Goal: Communication & Community: Answer question/provide support

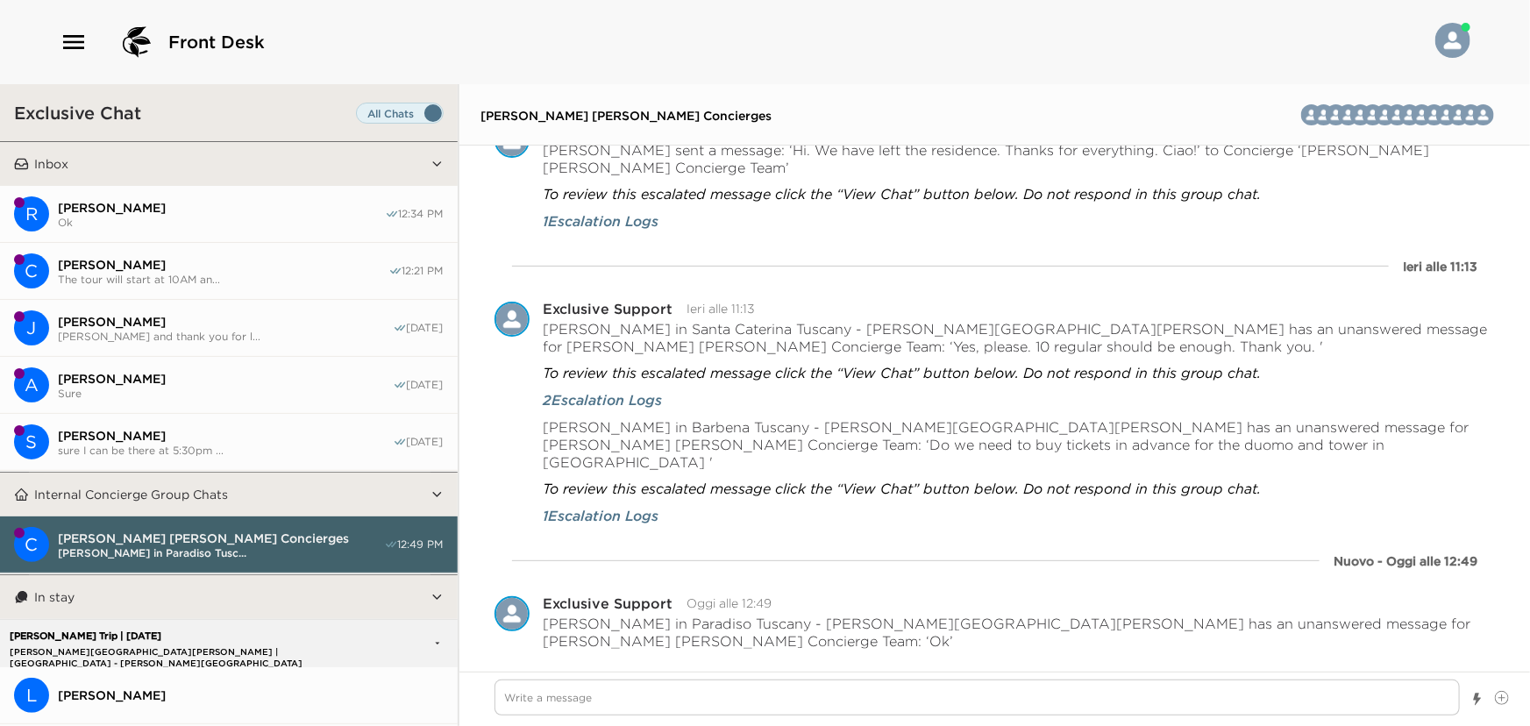
click at [220, 238] on button "R [PERSON_NAME] Ok 12:34 PM" at bounding box center [229, 214] width 458 height 57
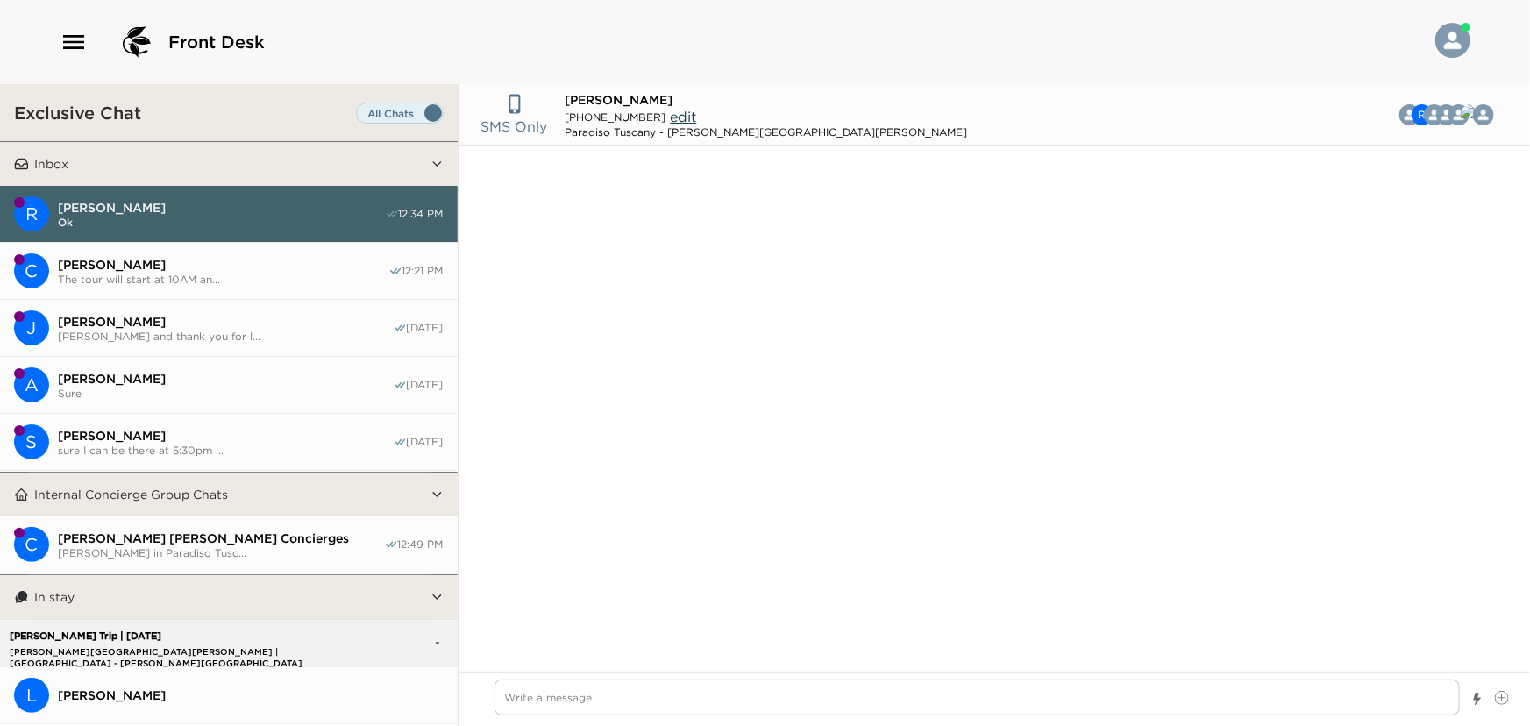
scroll to position [1633, 0]
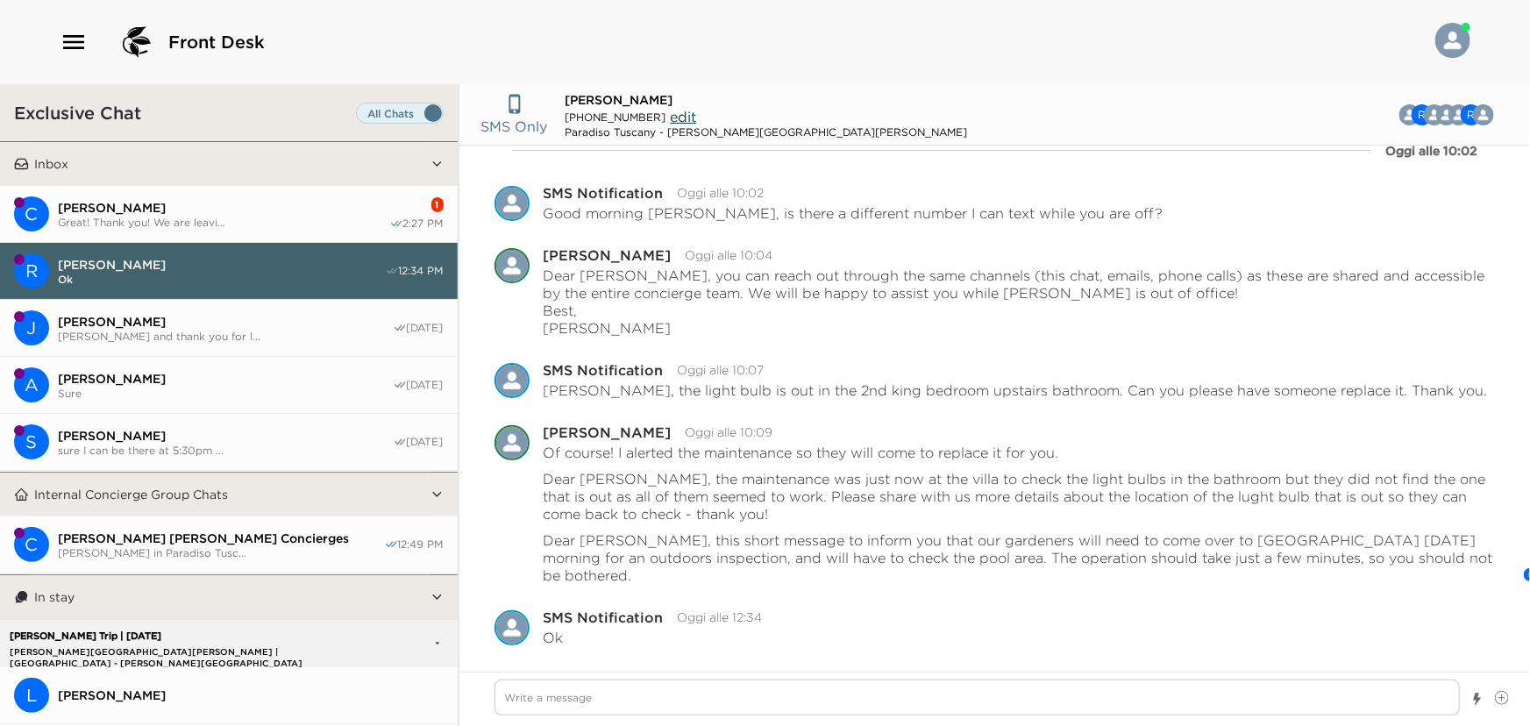
click at [190, 228] on button "C [PERSON_NAME] Great! Thank you! We are leavi... 1 2:27 PM" at bounding box center [229, 214] width 458 height 57
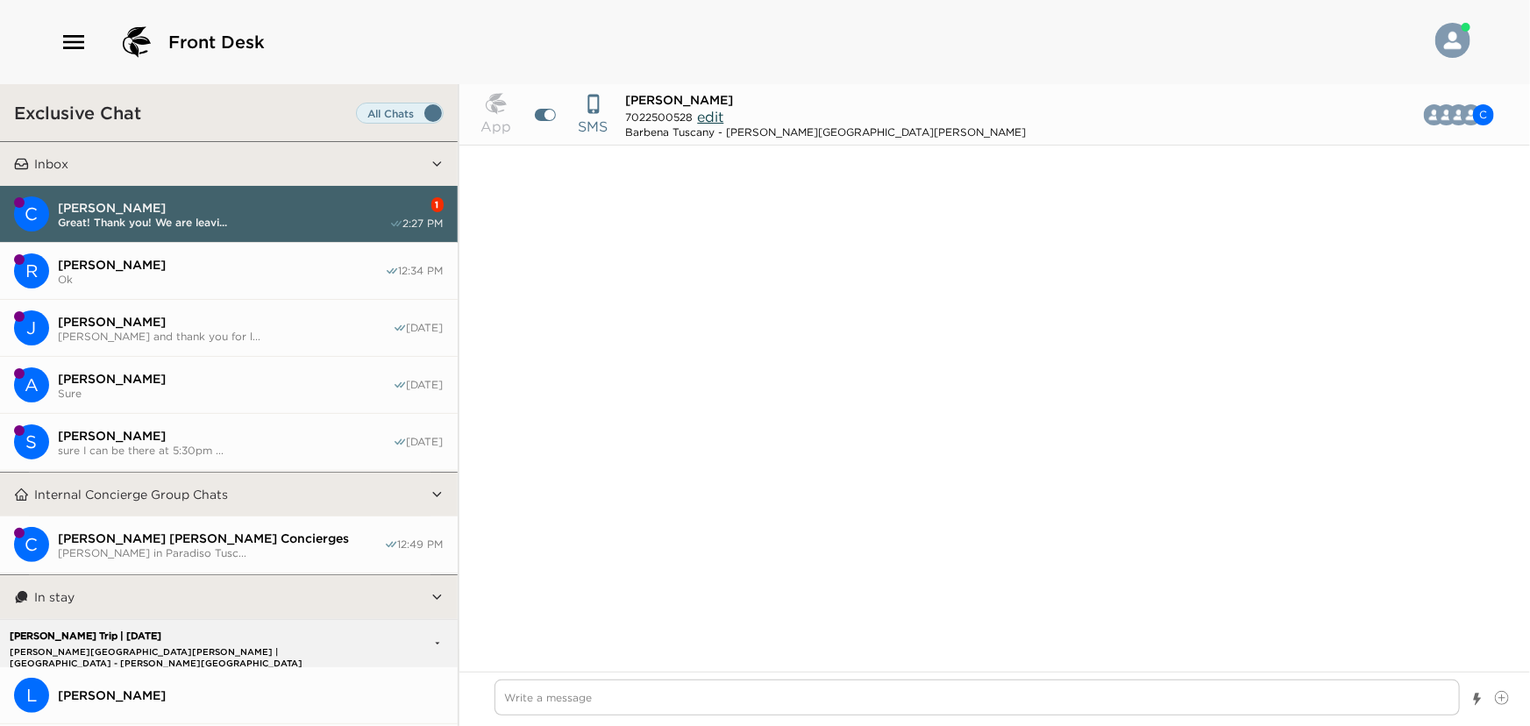
scroll to position [1723, 0]
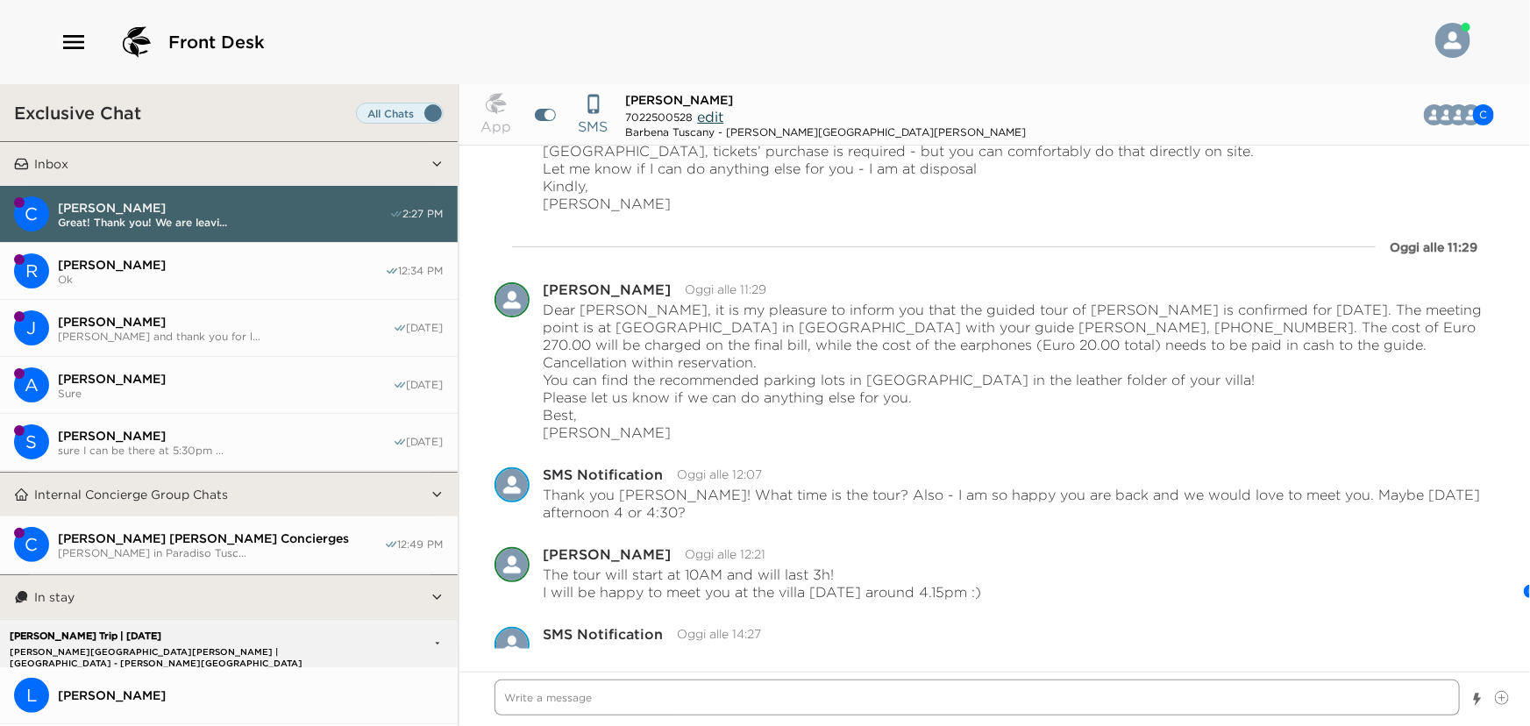
click at [625, 687] on textarea "Write a message" at bounding box center [977, 697] width 966 height 36
click at [688, 696] on textarea "Write a message" at bounding box center [977, 697] width 966 height 36
type textarea "x"
type textarea "W"
type textarea "x"
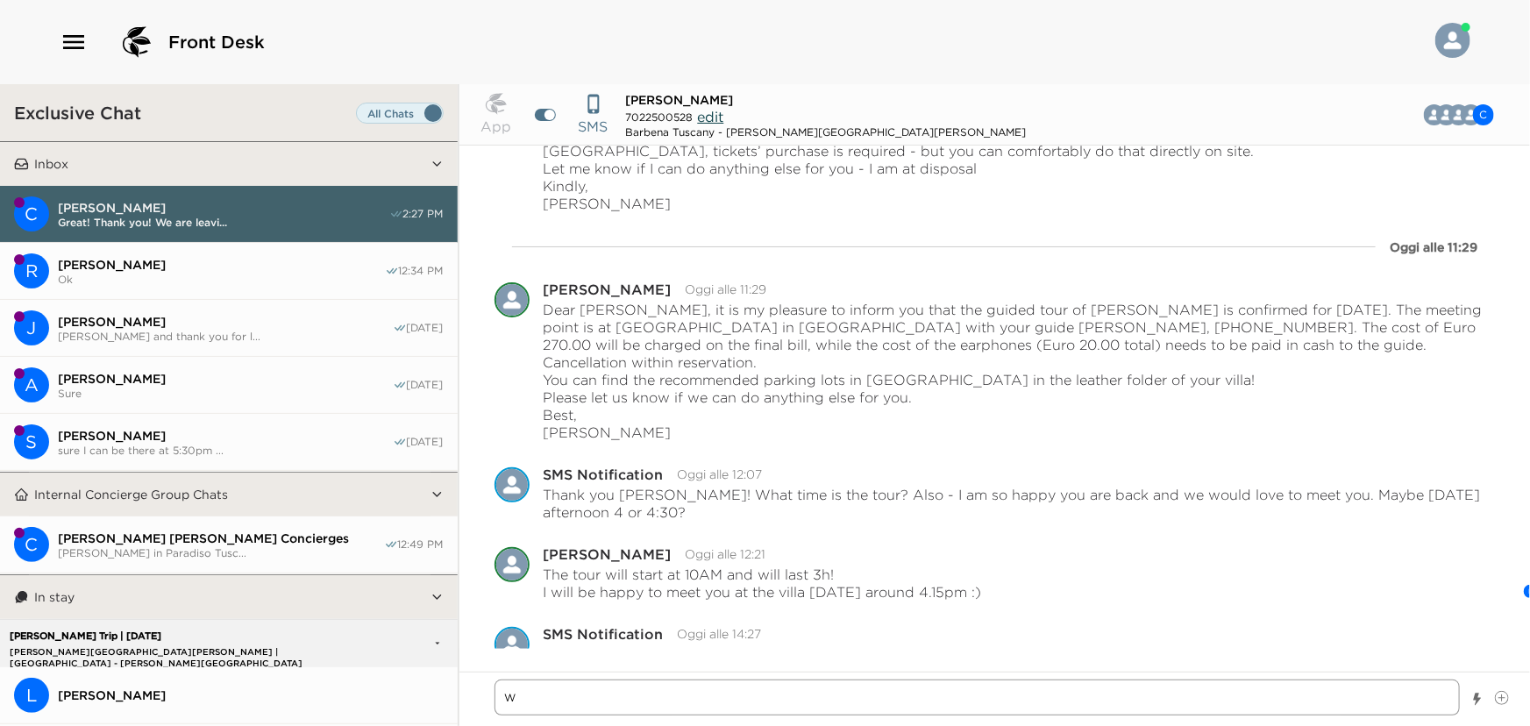
type textarea "We"
type textarea "x"
type textarea "We"
type textarea "x"
type textarea "We a"
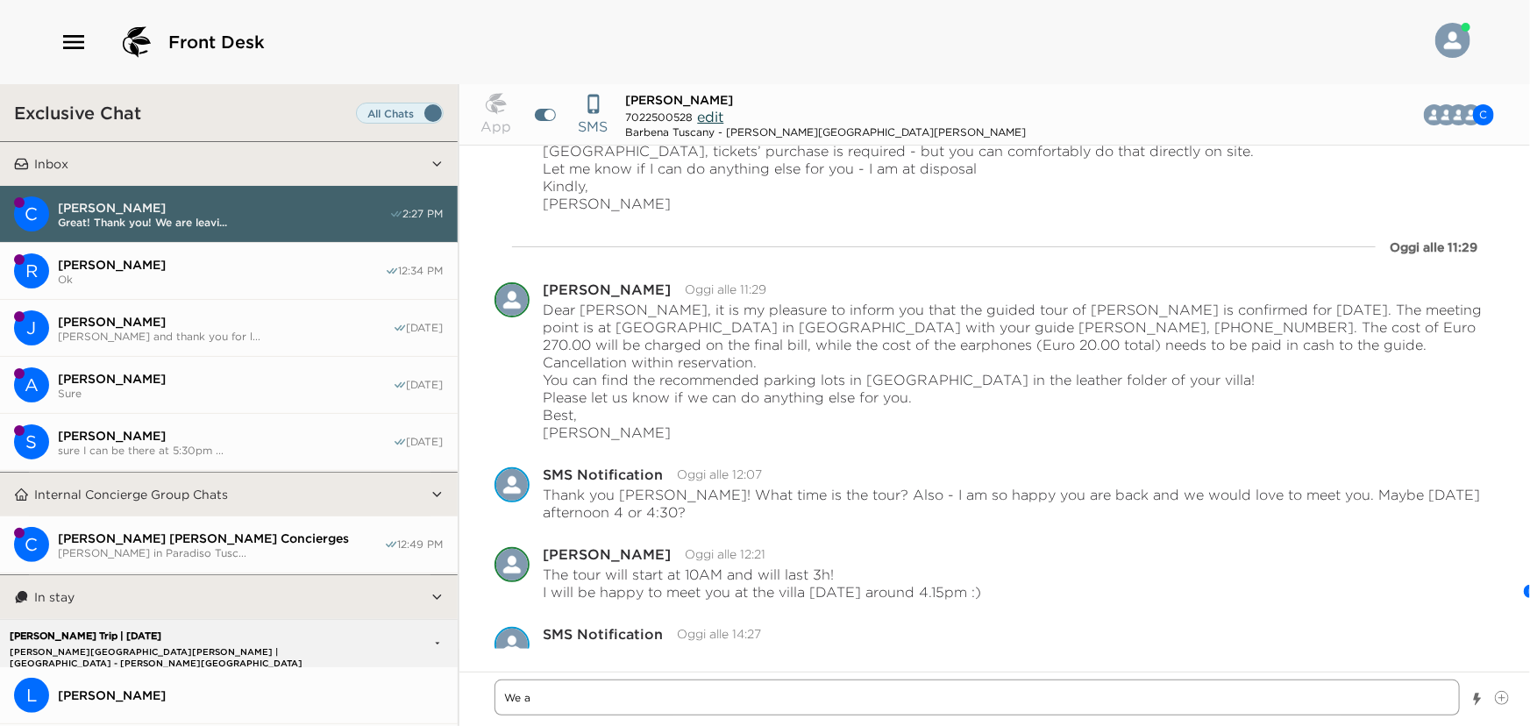
type textarea "x"
type textarea "We ar"
type textarea "x"
type textarea "We are"
type textarea "x"
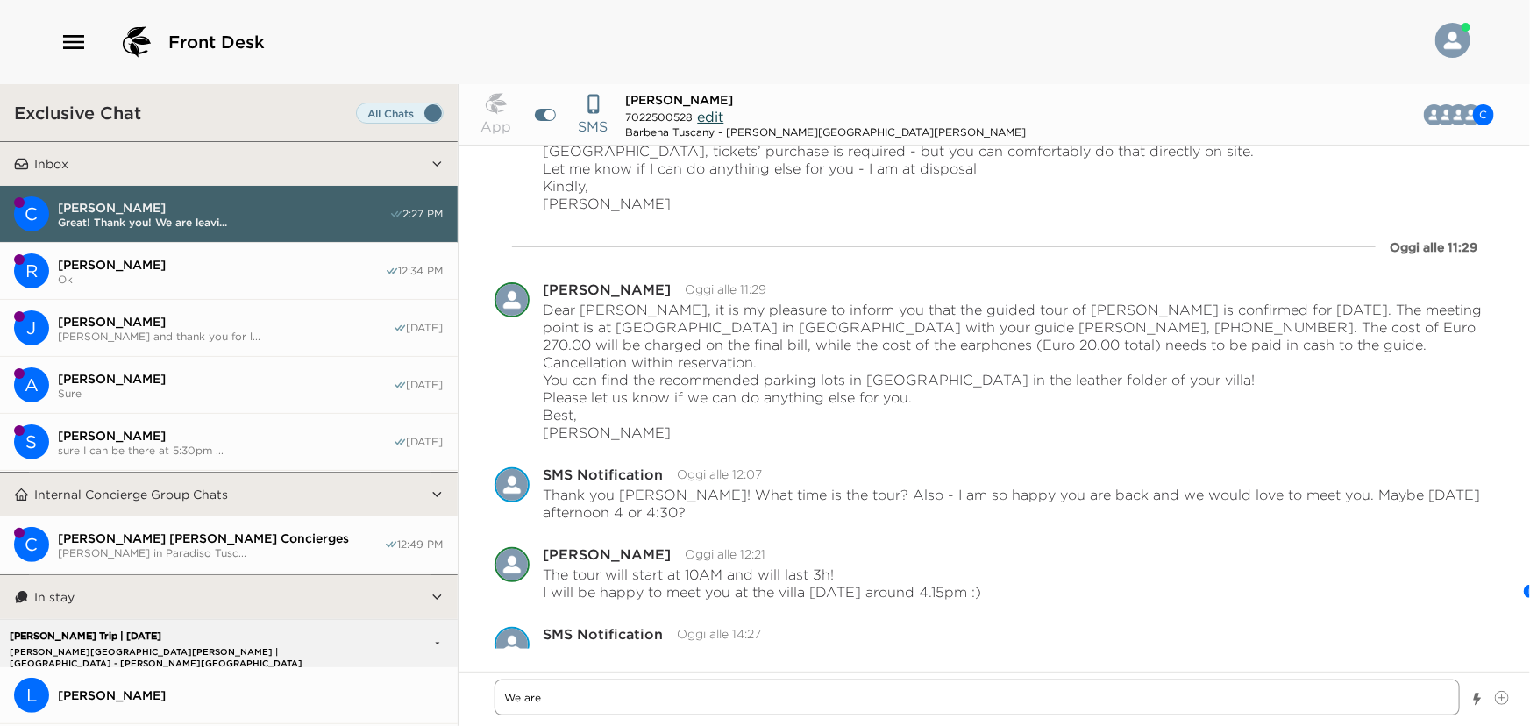
type textarea "We are"
type textarea "x"
type textarea "We are g"
type textarea "x"
type textarea "We are"
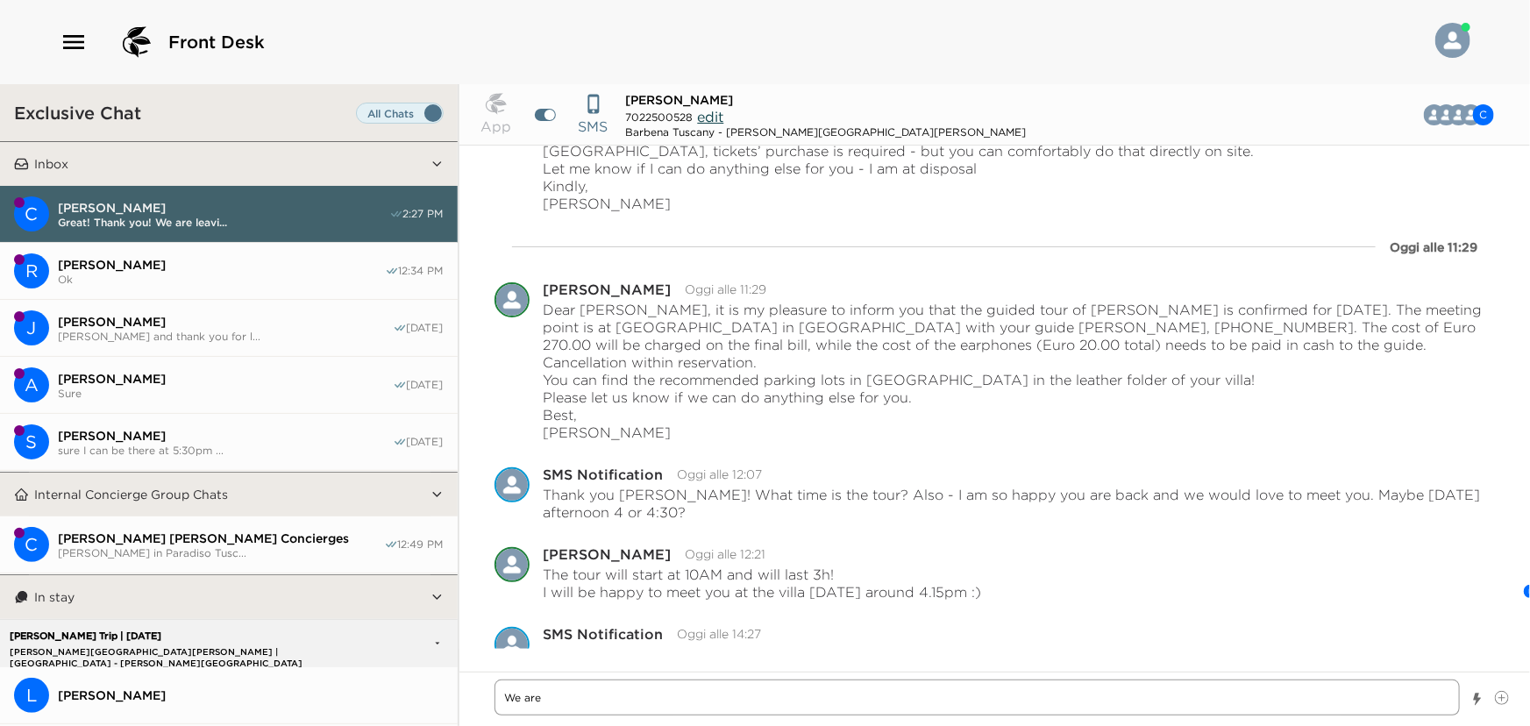
type textarea "x"
type textarea "We are v"
type textarea "x"
type textarea "We are ve"
type textarea "x"
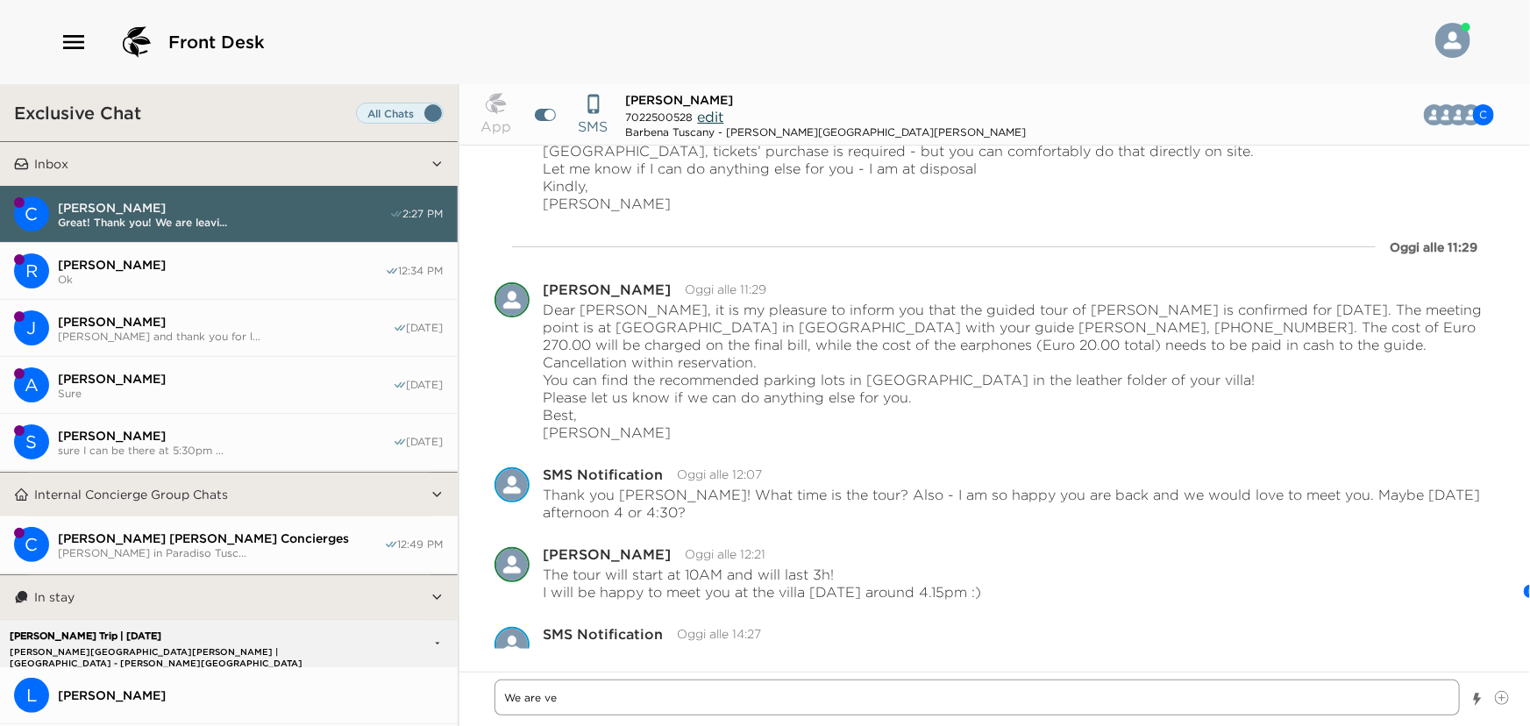
type textarea "We are ver"
type textarea "x"
type textarea "We are very"
type textarea "x"
type textarea "We are very"
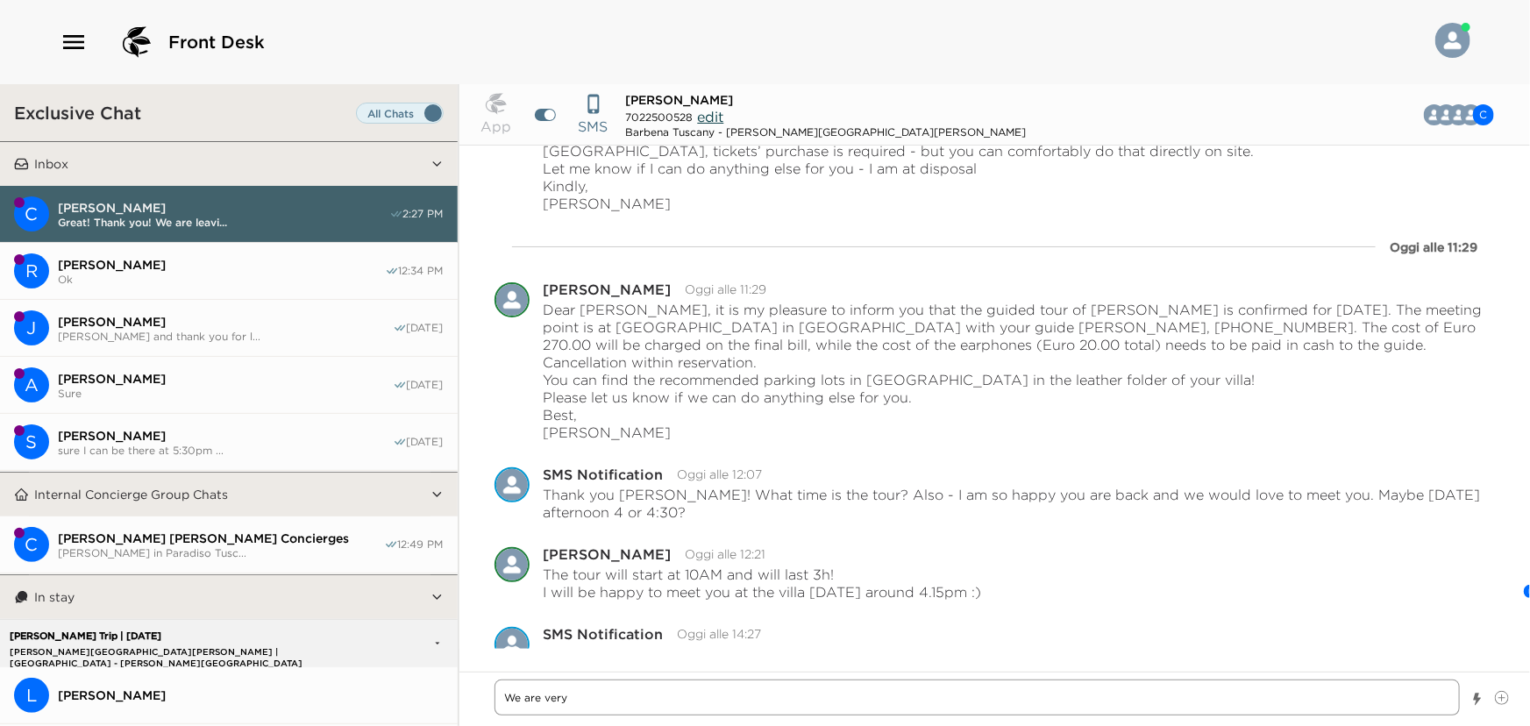
type textarea "x"
type textarea "We are very g"
type textarea "x"
type textarea "We are very gl"
type textarea "x"
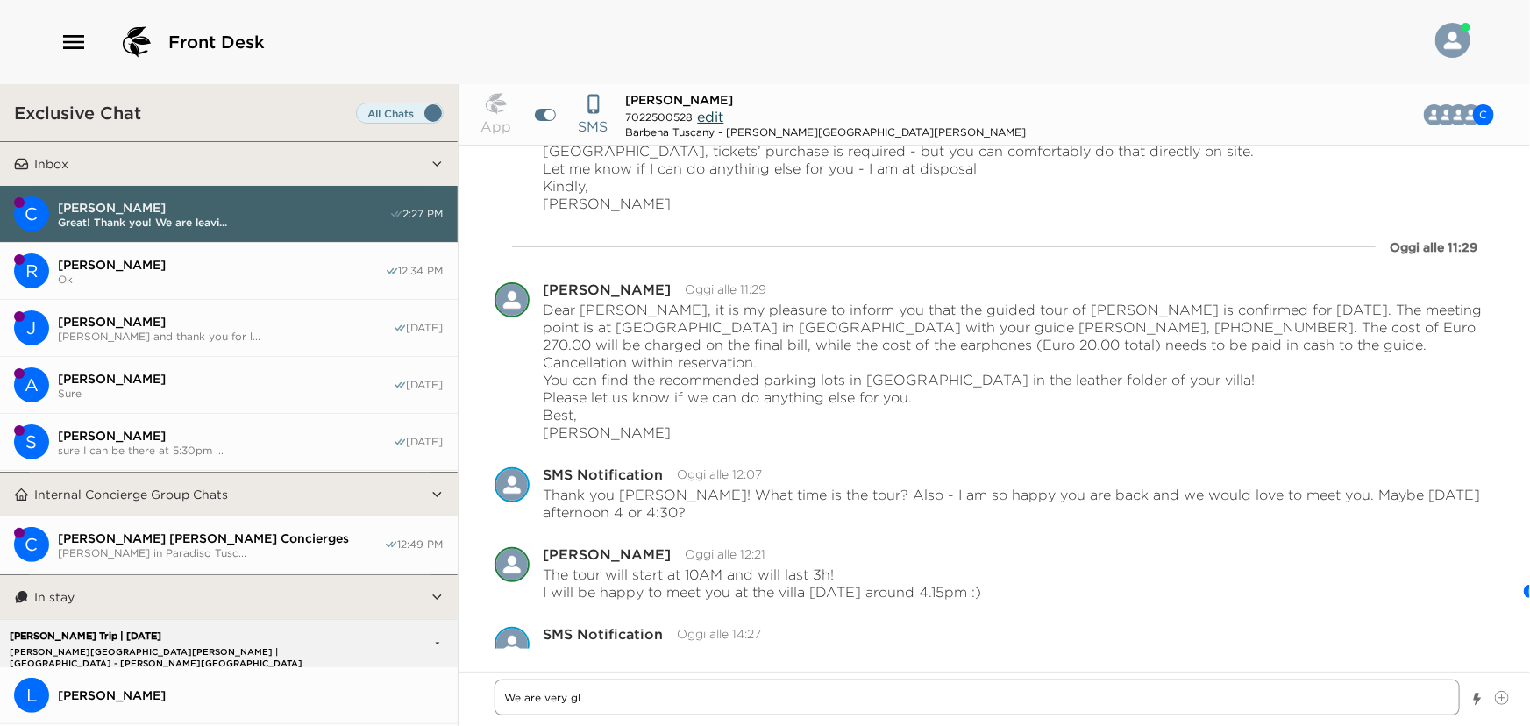
type textarea "We are very gla"
type textarea "x"
type textarea "We are very glad"
type textarea "x"
type textarea "We are very glad"
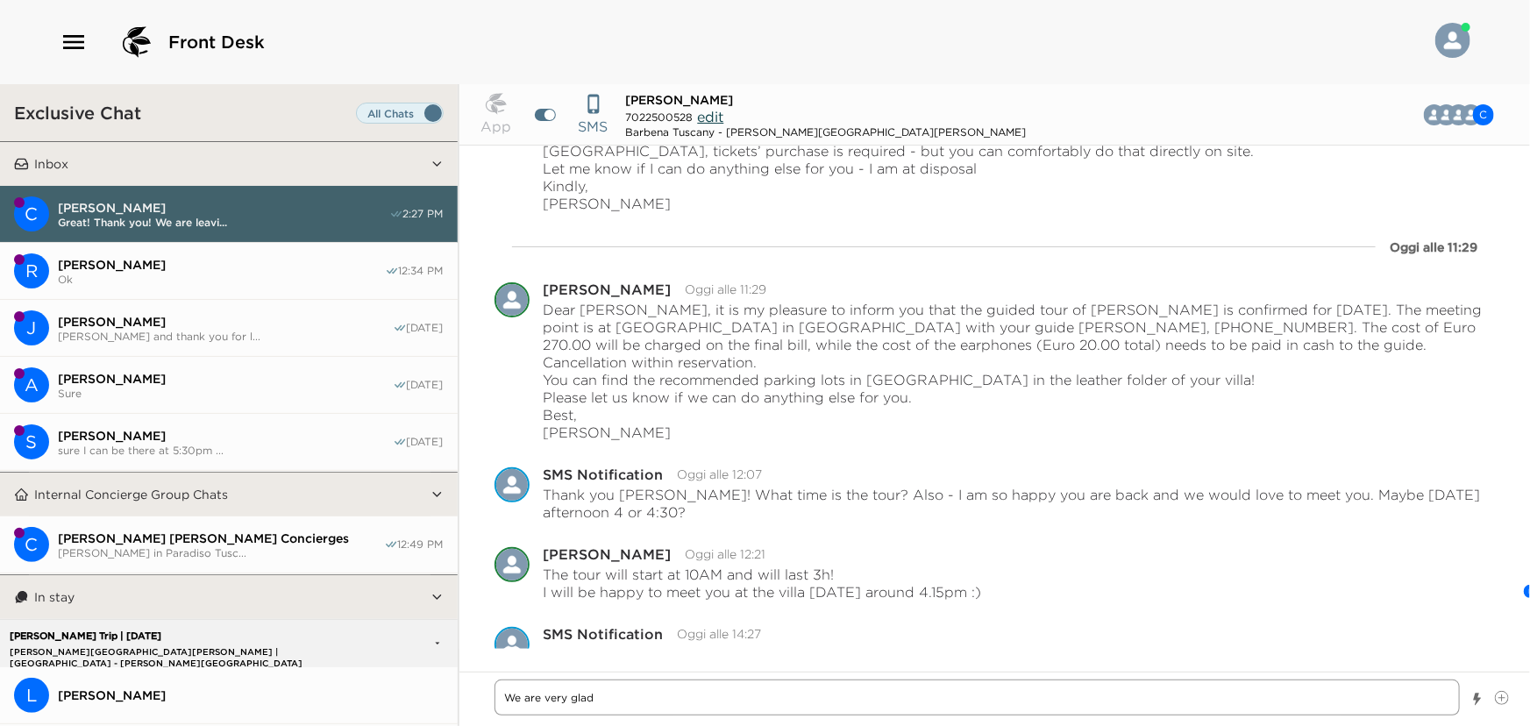
type textarea "x"
type textarea "We are very glad"
type textarea "x"
type textarea "We are very gla"
type textarea "x"
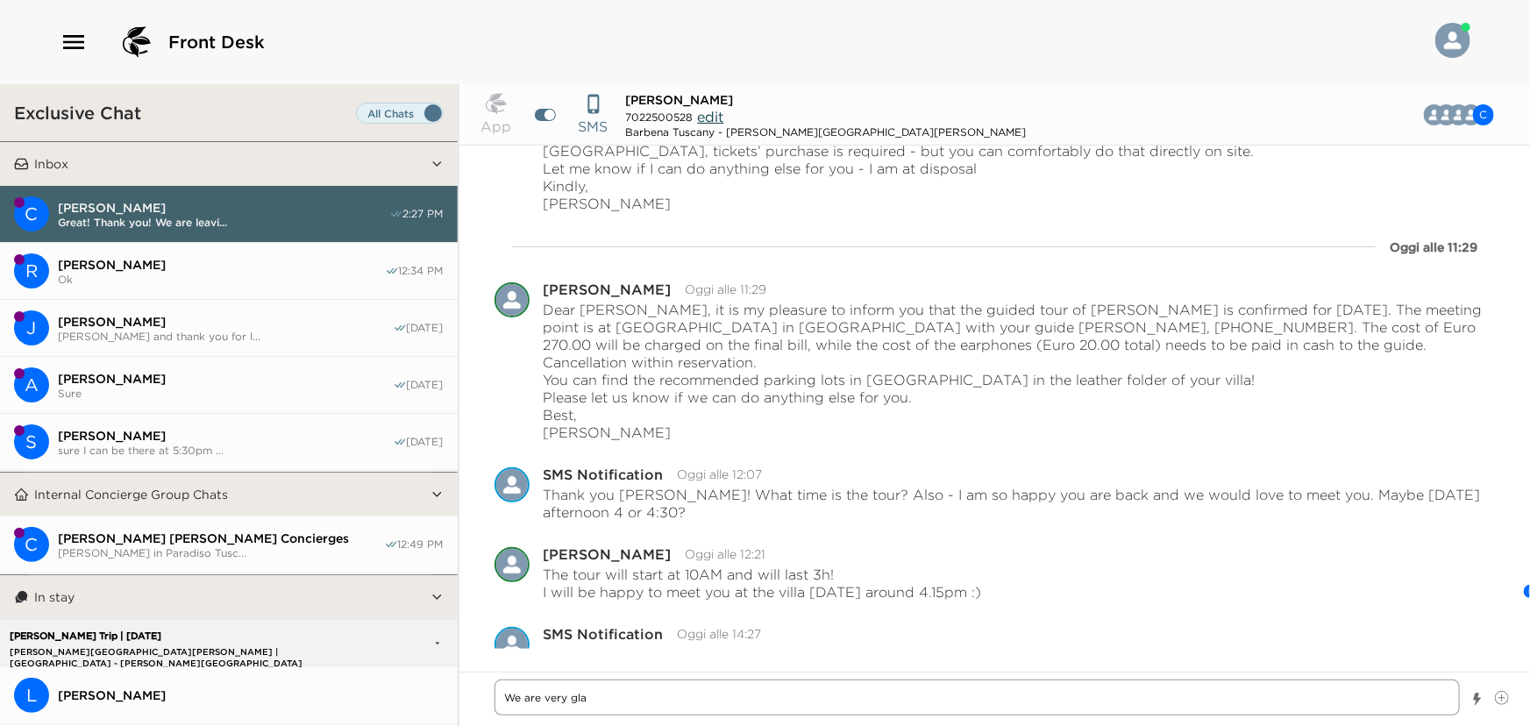
type textarea "We are very gl"
type textarea "x"
type textarea "We are very g"
type textarea "x"
type textarea "We are very"
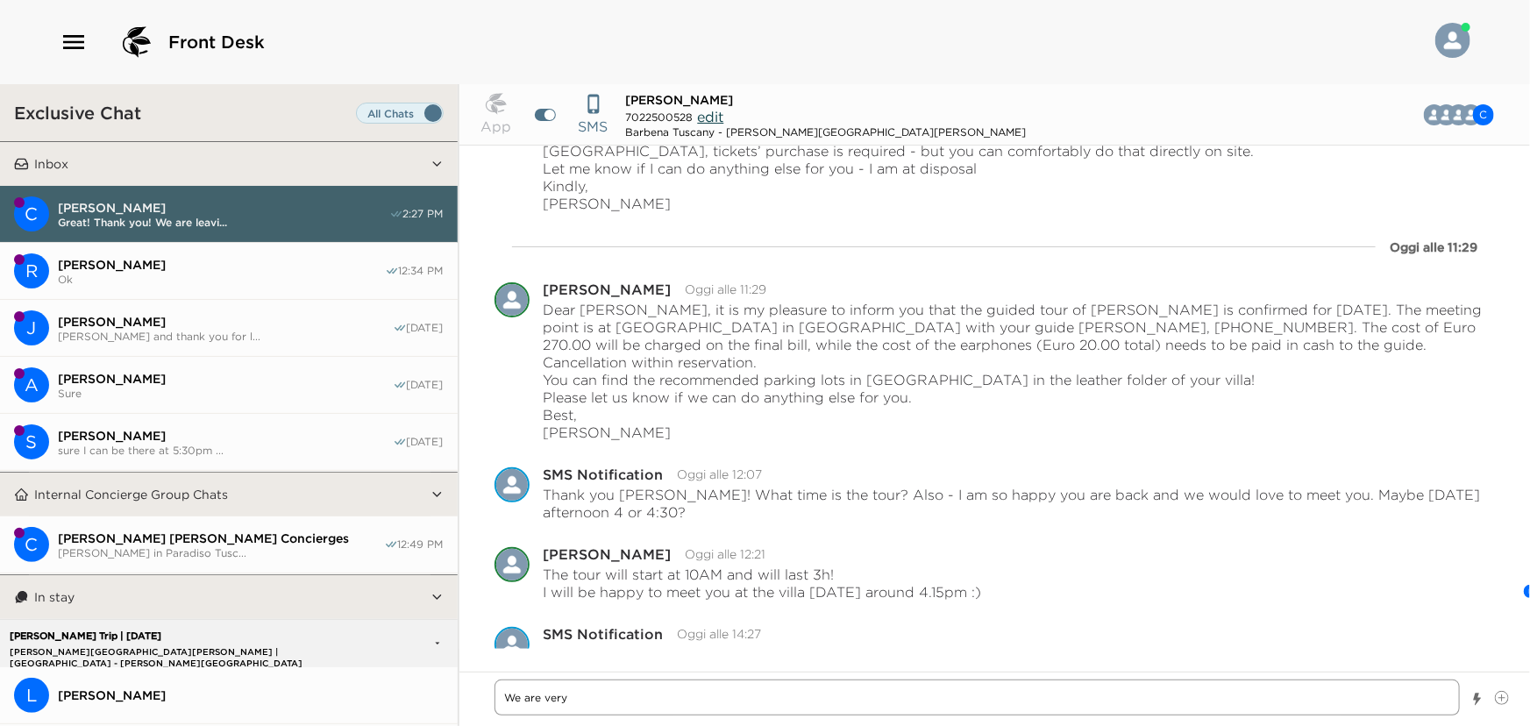
type textarea "x"
type textarea "We are very"
type textarea "x"
type textarea "We are ver"
type textarea "x"
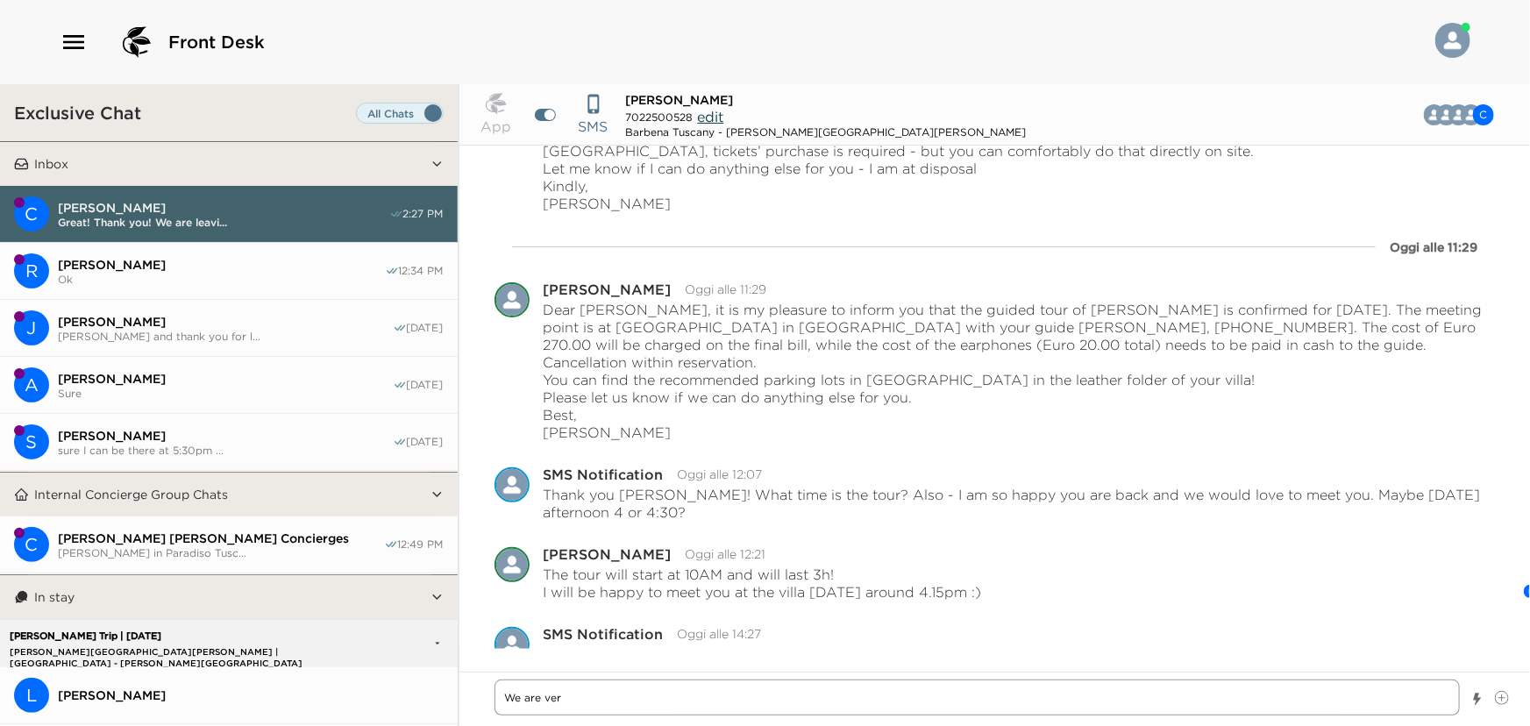
type textarea "We are ve"
type textarea "x"
type textarea "We are v"
type textarea "x"
type textarea "We are"
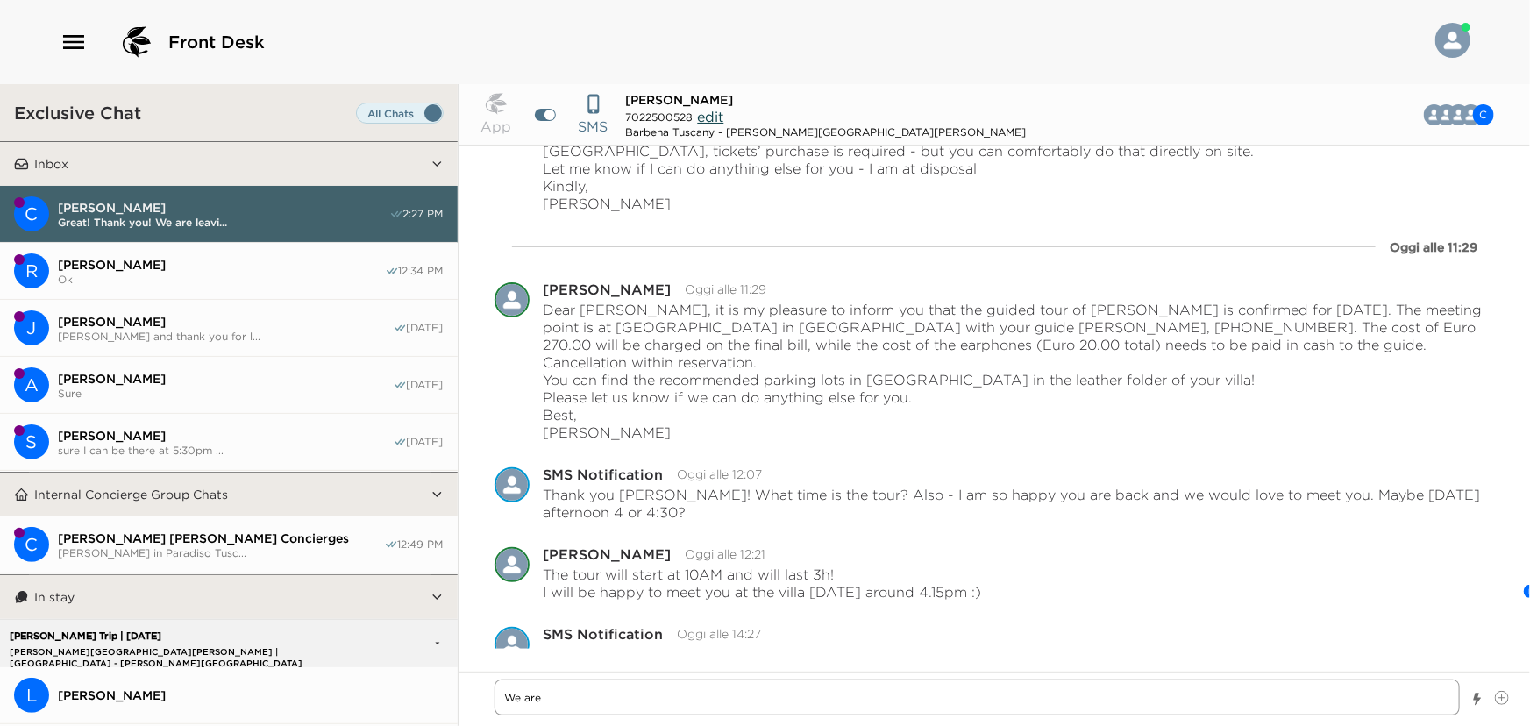
type textarea "x"
type textarea "We are"
type textarea "x"
type textarea "We ar"
type textarea "x"
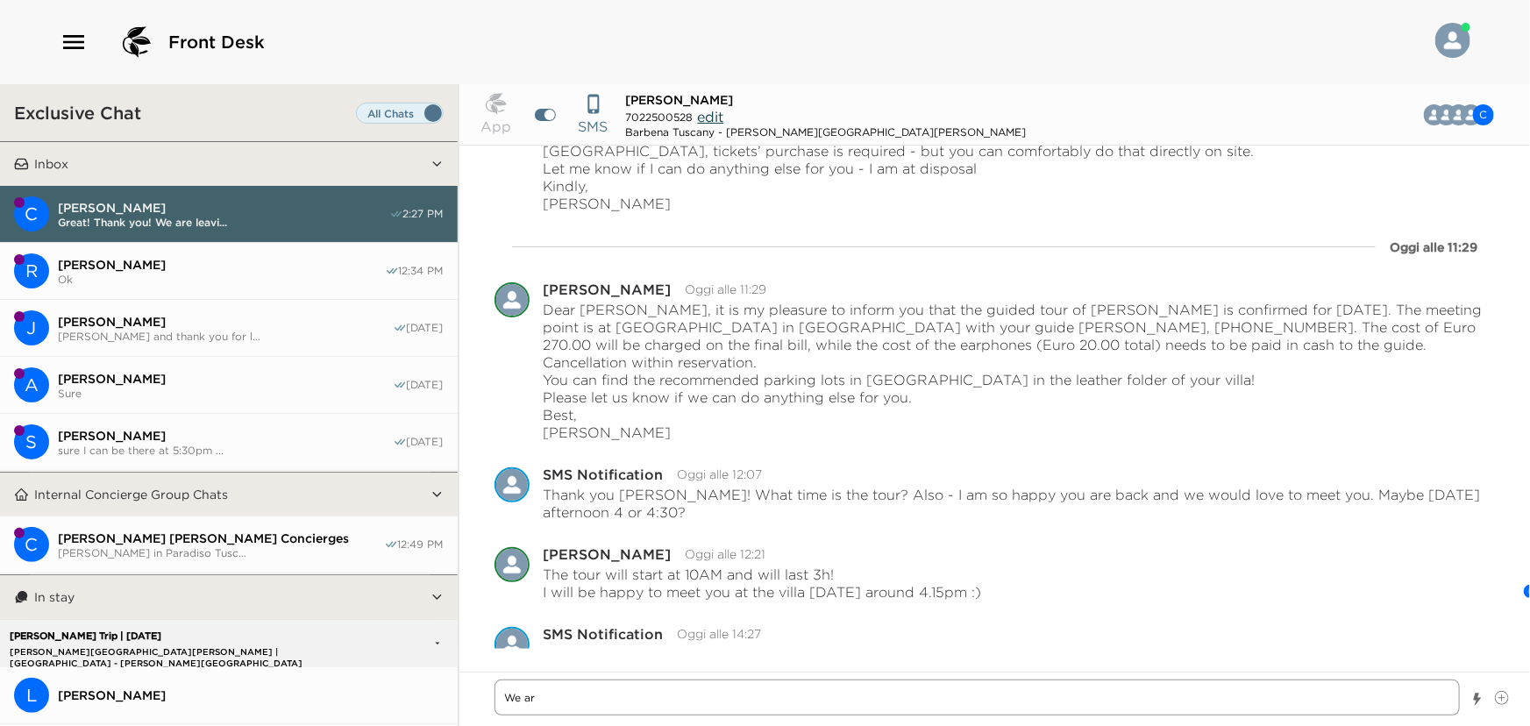
type textarea "We a"
type textarea "x"
type textarea "We"
type textarea "x"
type textarea "We"
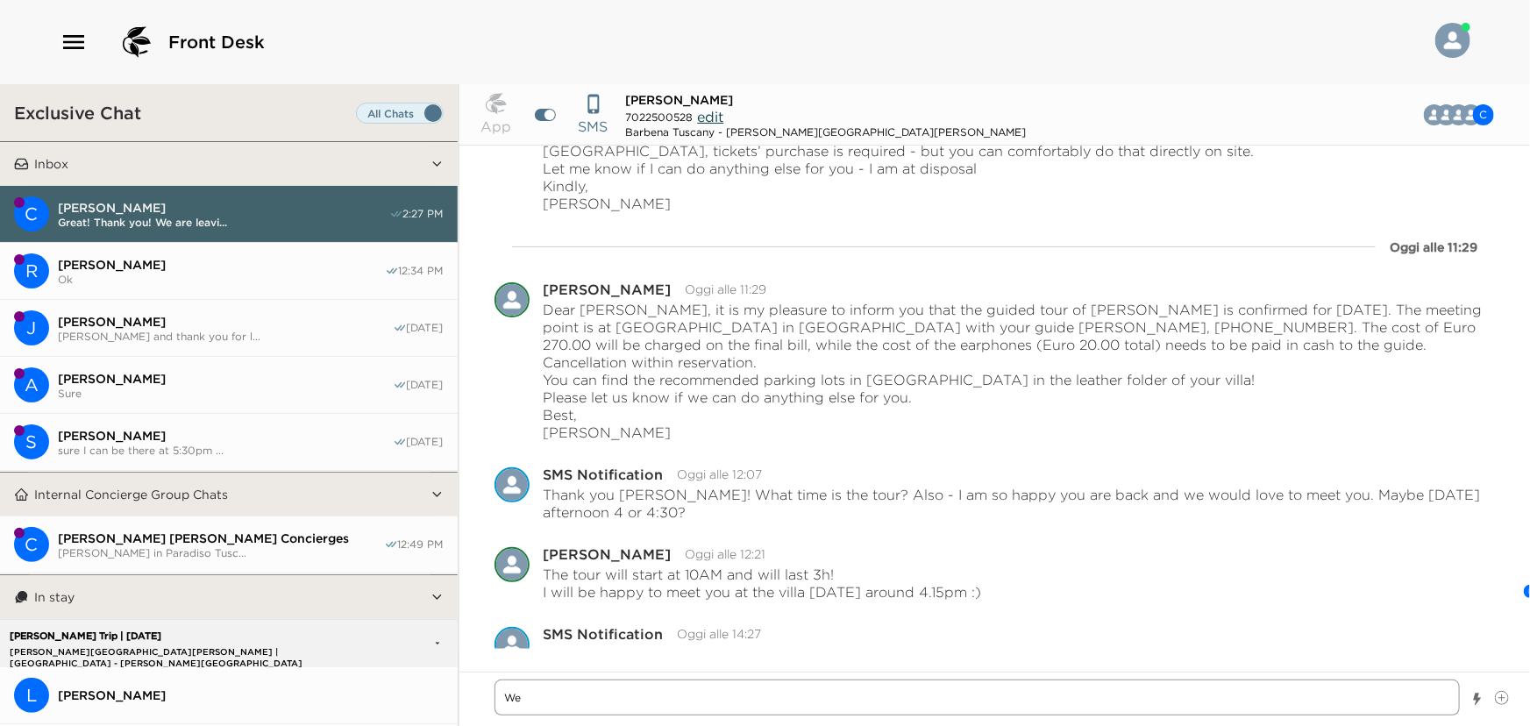
type textarea "x"
type textarea "W"
type textarea "x"
type textarea "I"
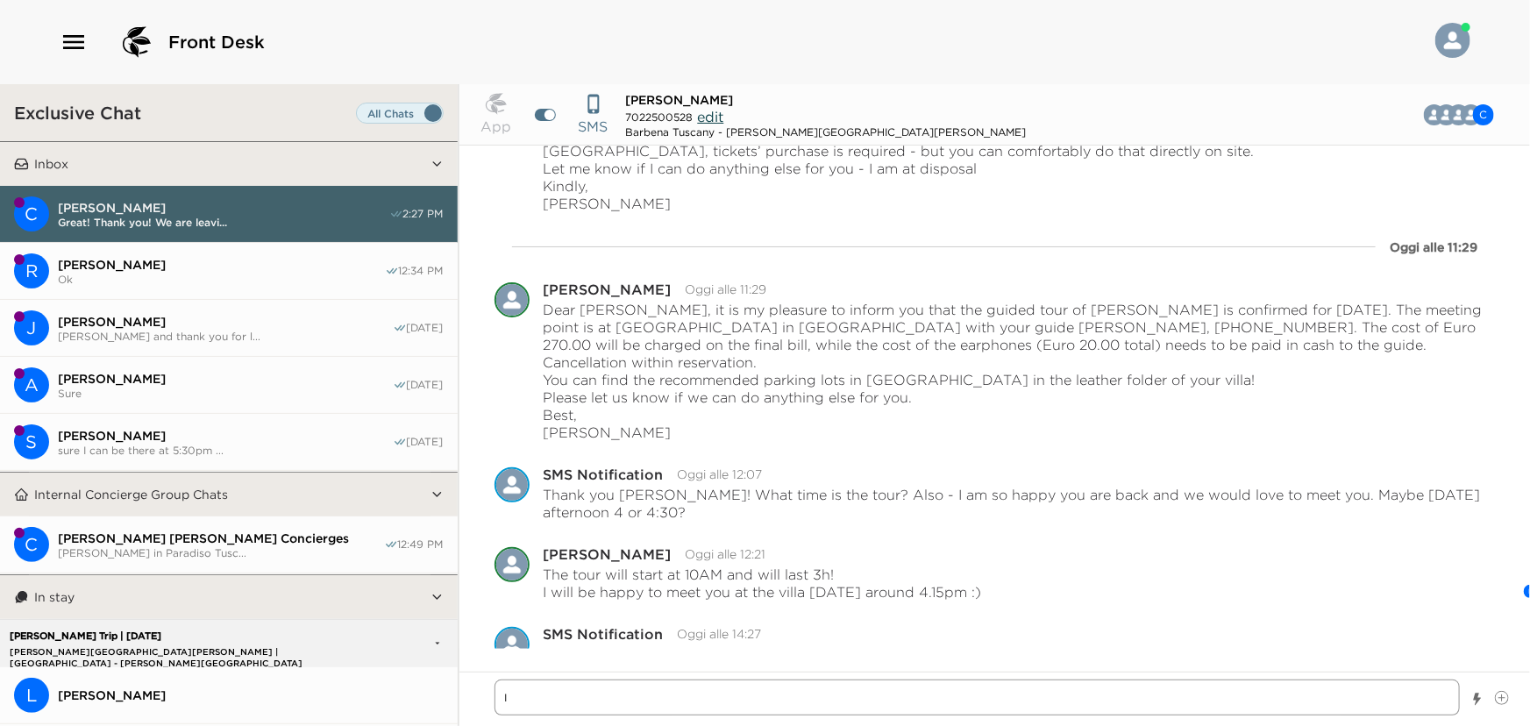
type textarea "x"
type textarea "I"
type textarea "x"
type textarea "I a"
type textarea "x"
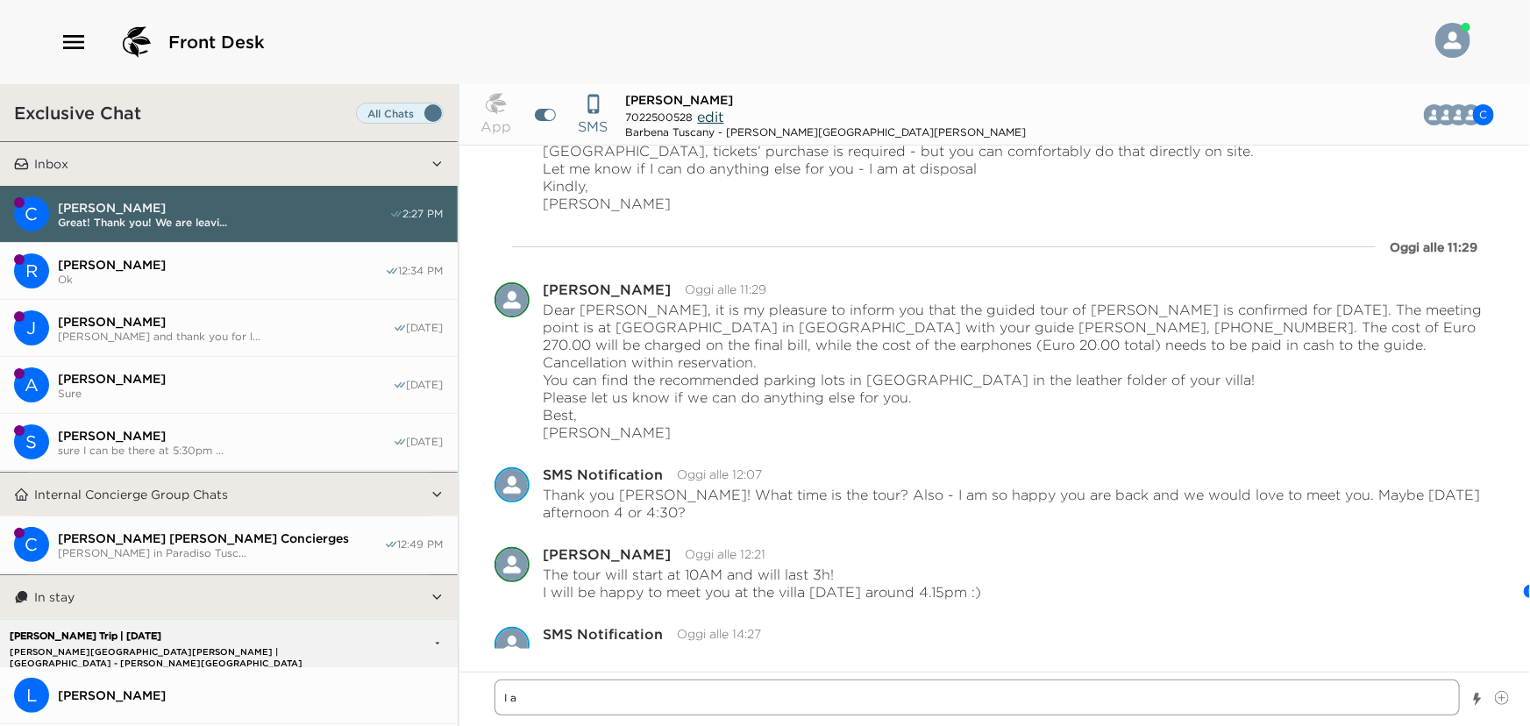
type textarea "I am"
type textarea "x"
type textarea "I am"
type textarea "x"
type textarea "I am v"
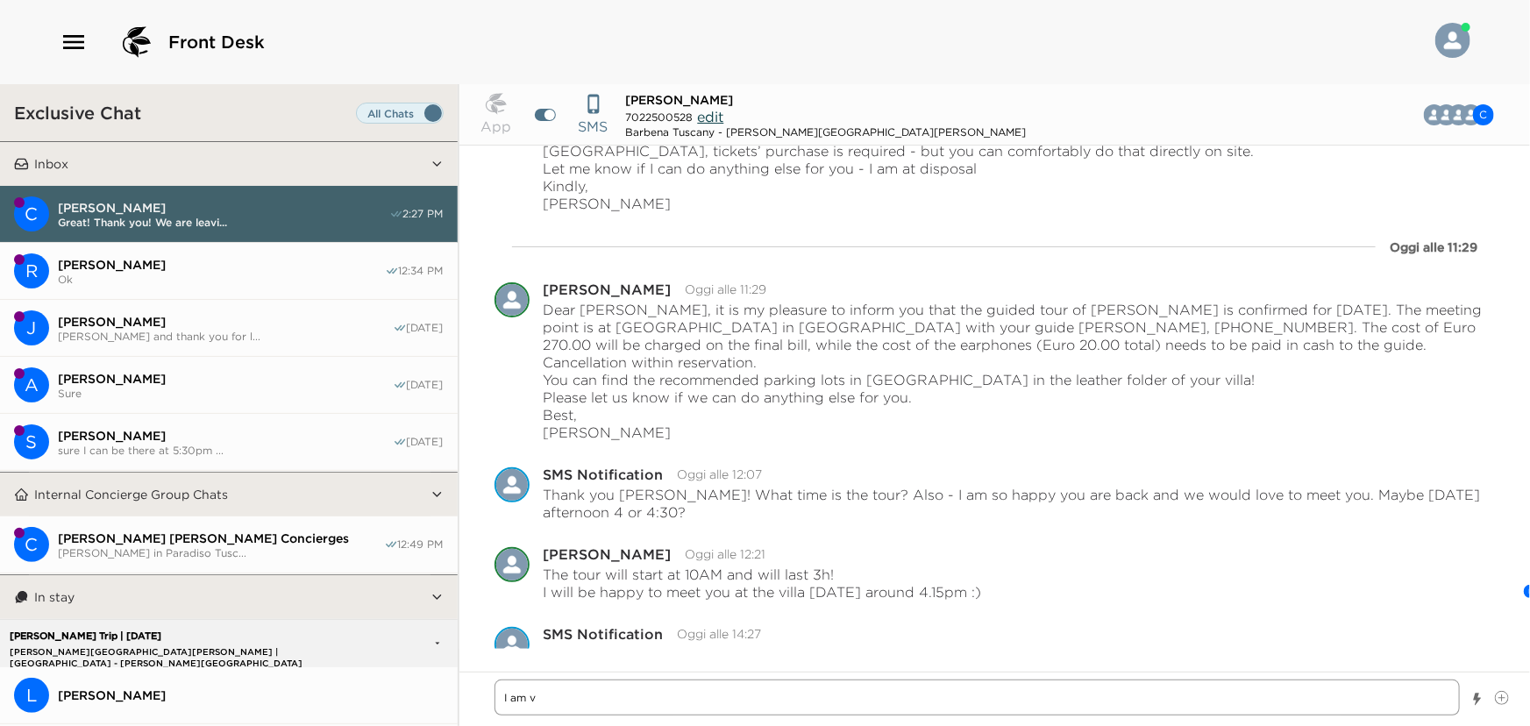
type textarea "x"
type textarea "I am ve"
type textarea "x"
type textarea "I am ver"
type textarea "x"
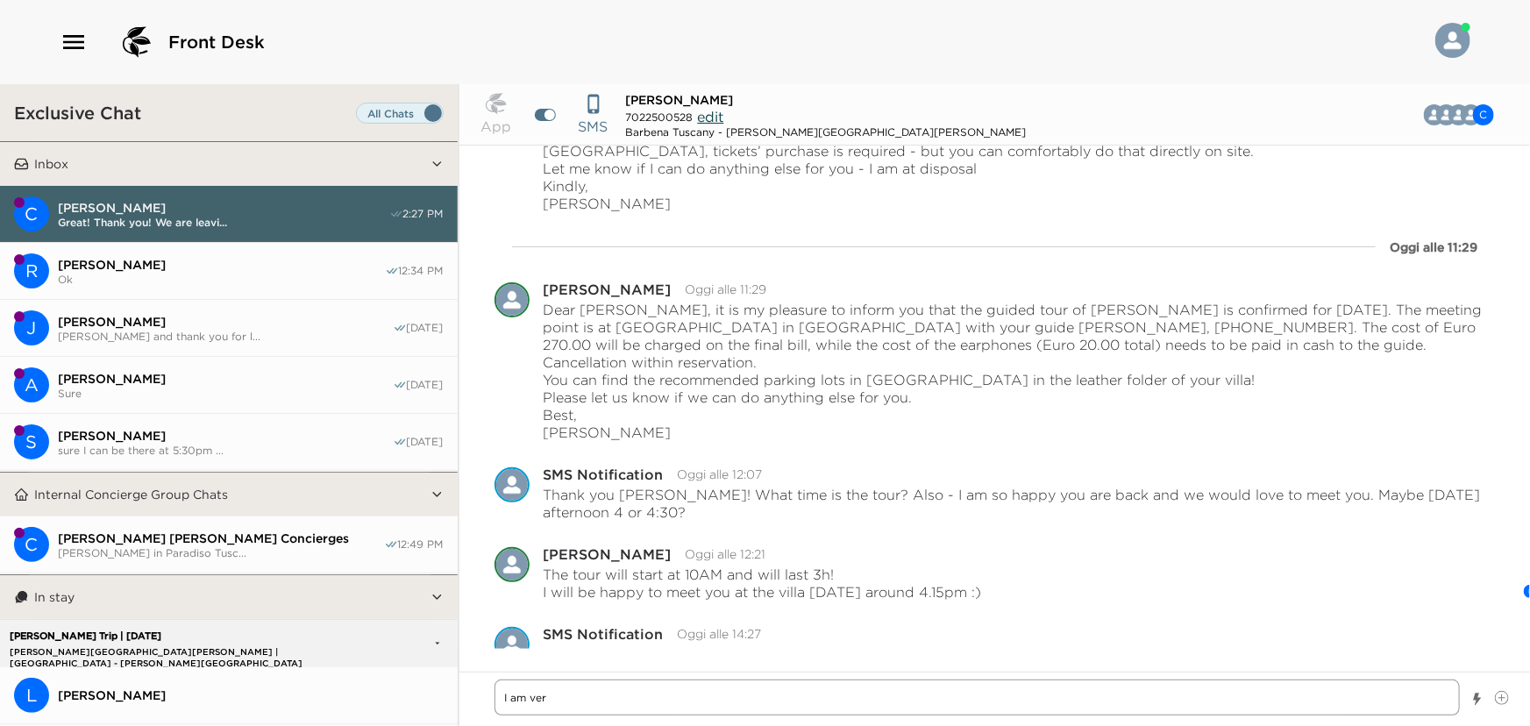
type textarea "I am very"
type textarea "x"
type textarea "I am very"
type textarea "x"
type textarea "I am very g"
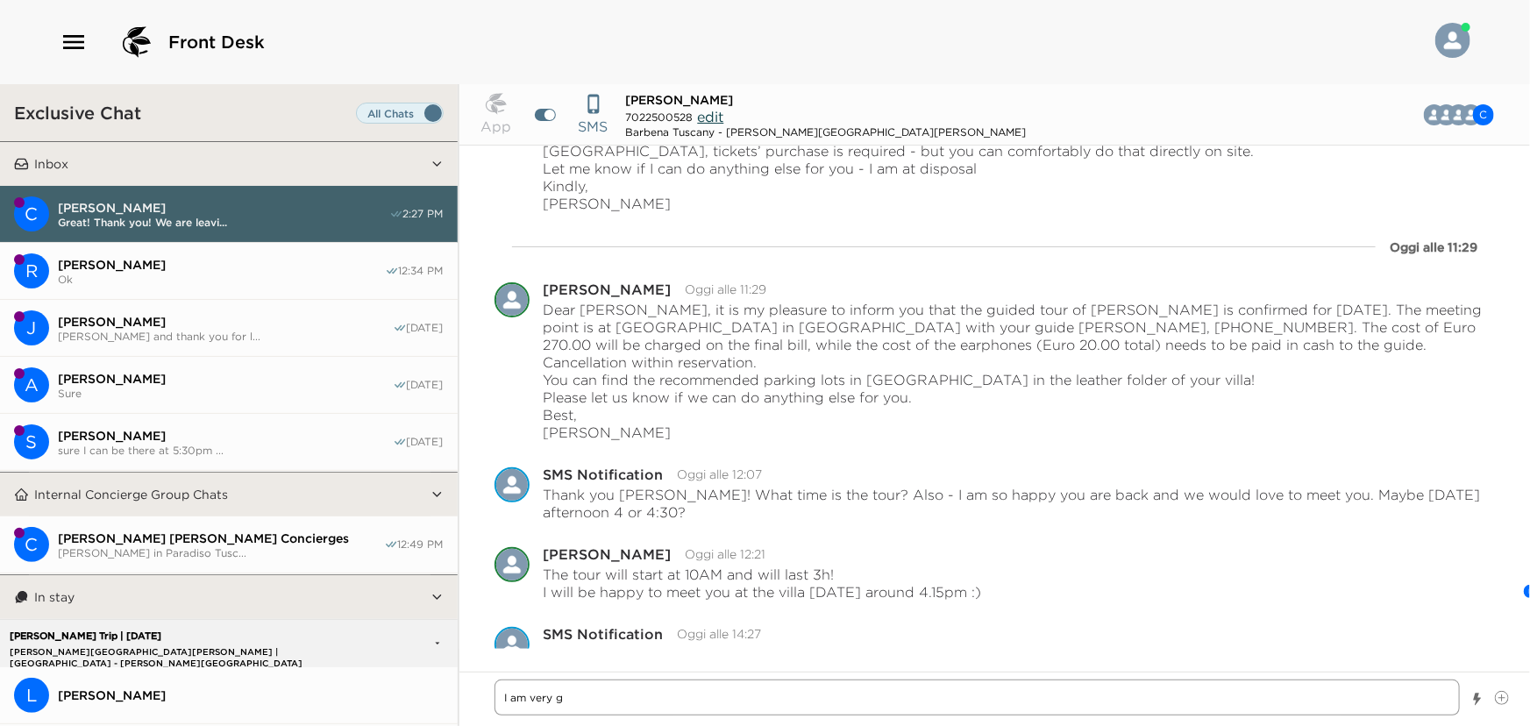
type textarea "x"
type textarea "I am very gl"
type textarea "x"
type textarea "I am very gla"
type textarea "x"
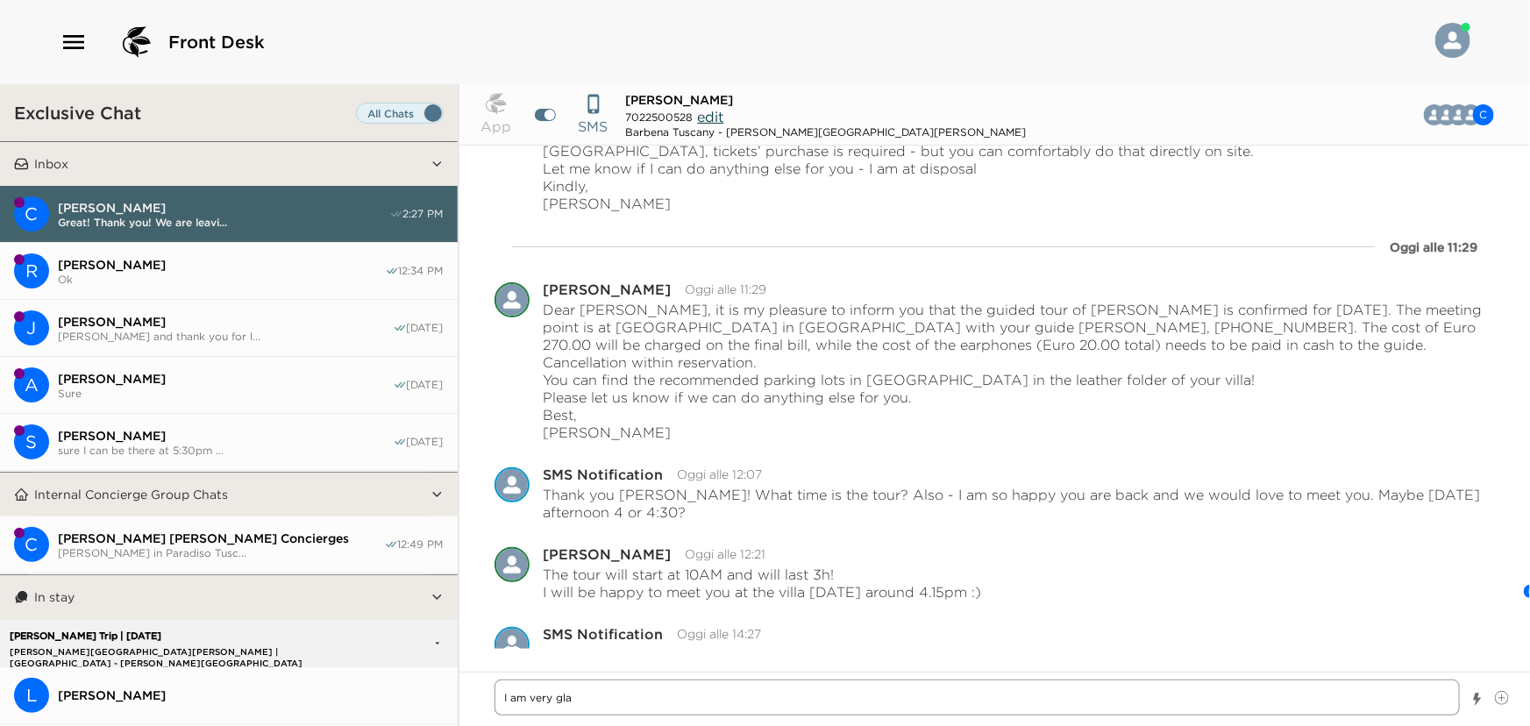
type textarea "I am very glad"
type textarea "x"
type textarea "I am very glad"
type textarea "x"
type textarea "I am very glad t"
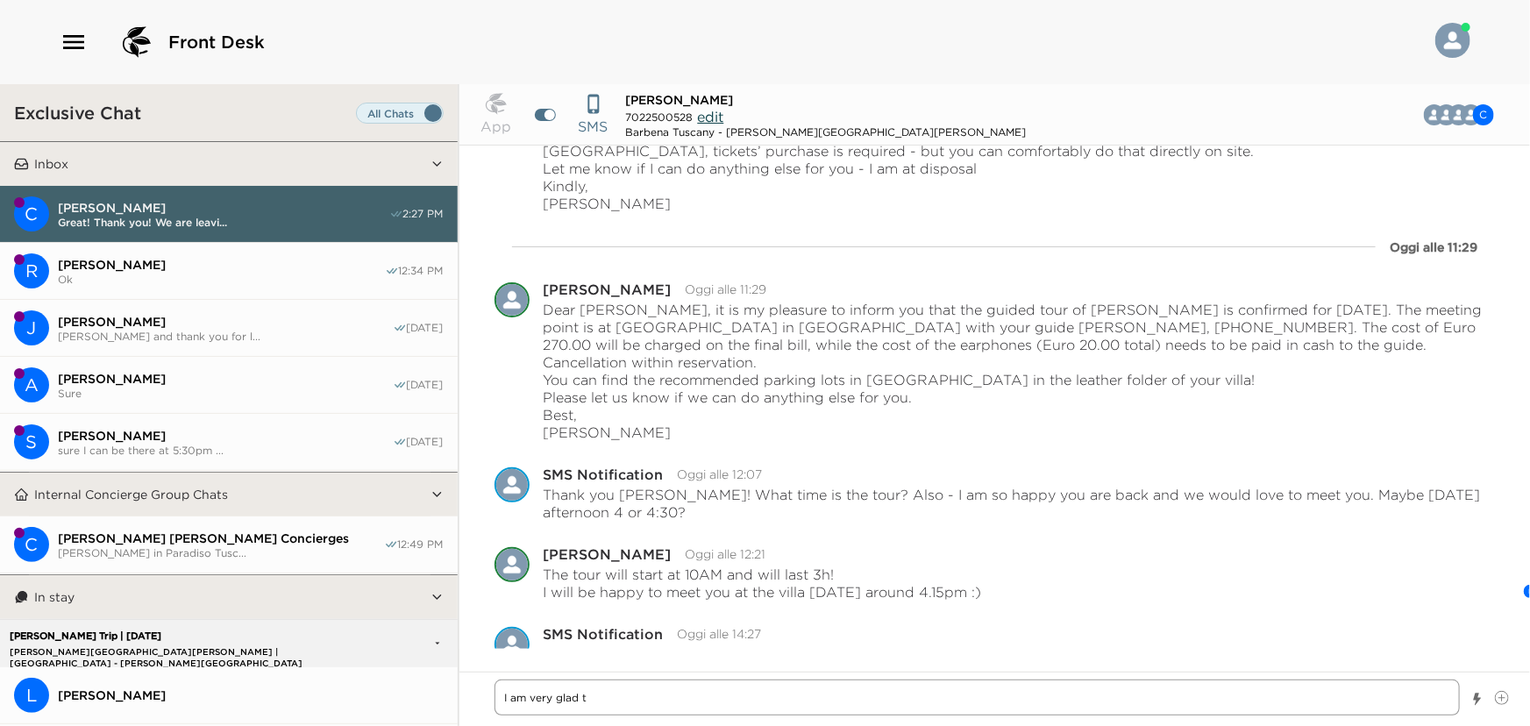
type textarea "x"
type textarea "I am very glad to"
type textarea "x"
type textarea "I am very glad to"
type textarea "x"
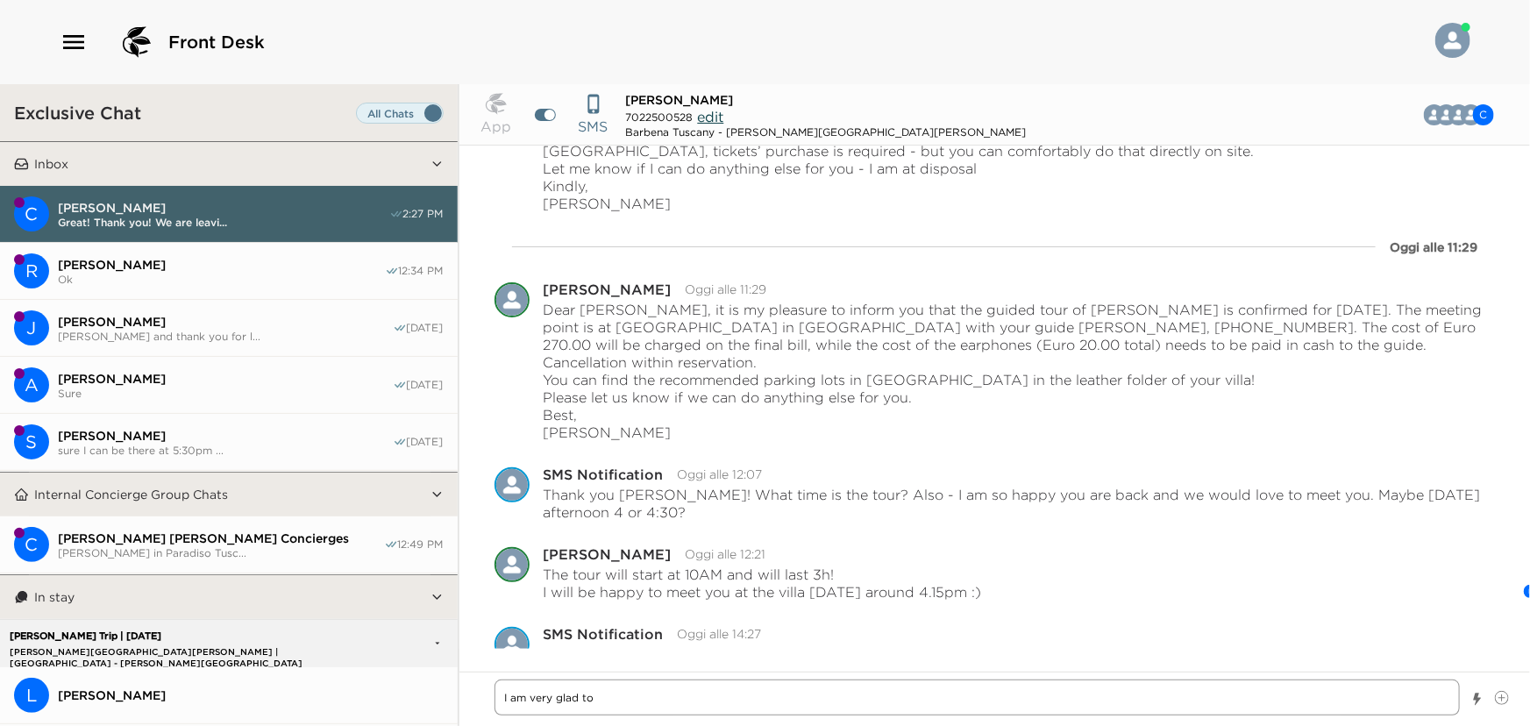
type textarea "I am very glad to h"
type textarea "x"
type textarea "I am very glad to he"
type textarea "x"
type textarea "I am very glad to hea"
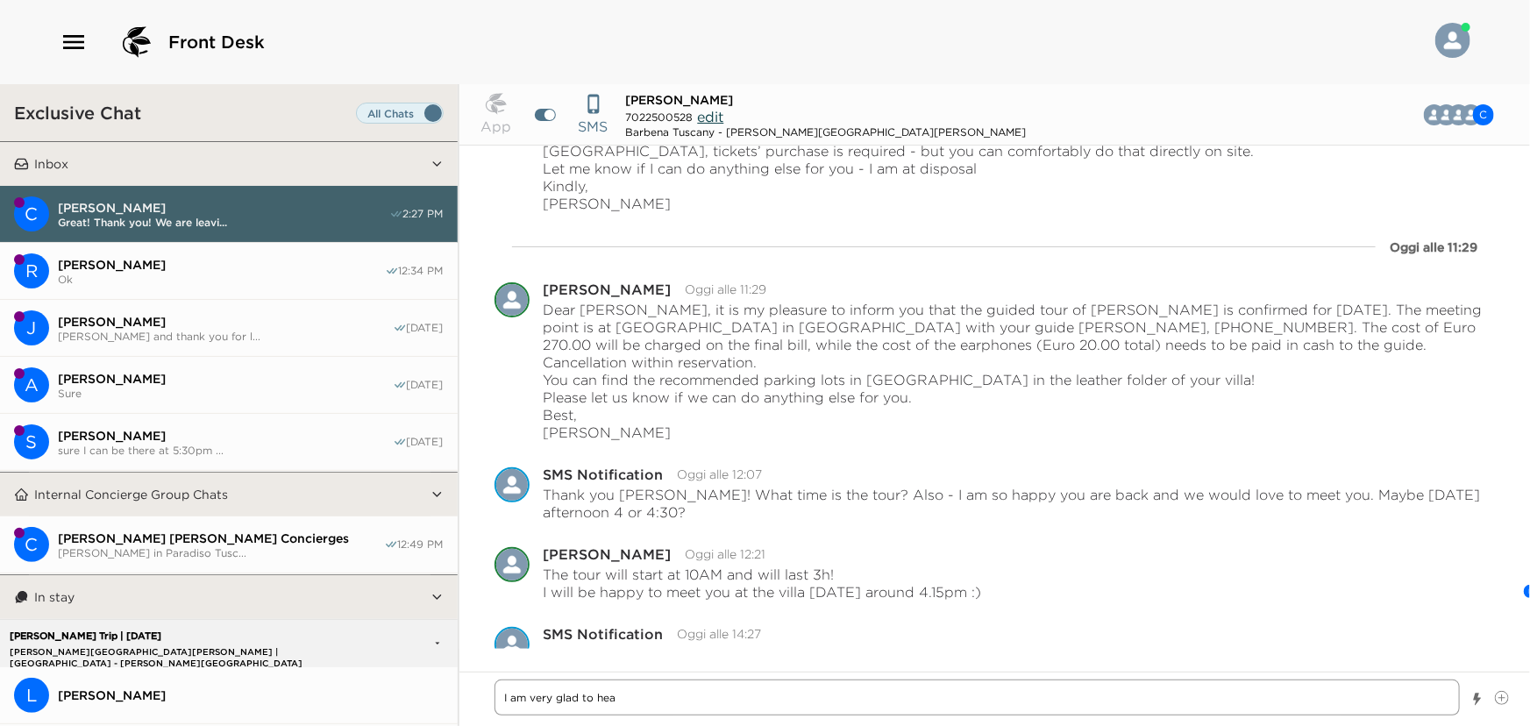
type textarea "x"
type textarea "I am very glad to hear"
type textarea "x"
type textarea "I am very glad to hear"
type textarea "x"
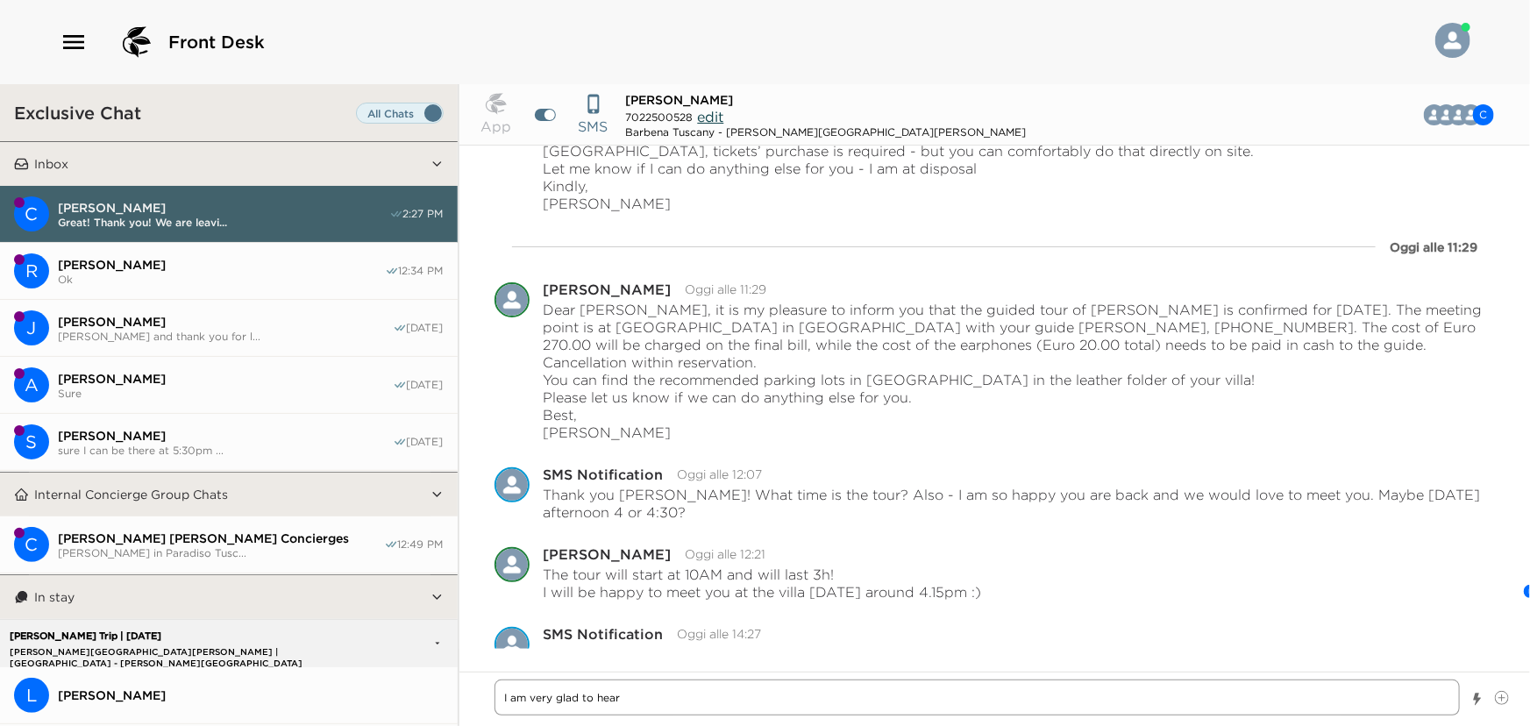
type textarea "I am very glad to hear y"
type textarea "x"
type textarea "I am very glad to hear yo"
type textarea "x"
type textarea "I am very glad to hear you"
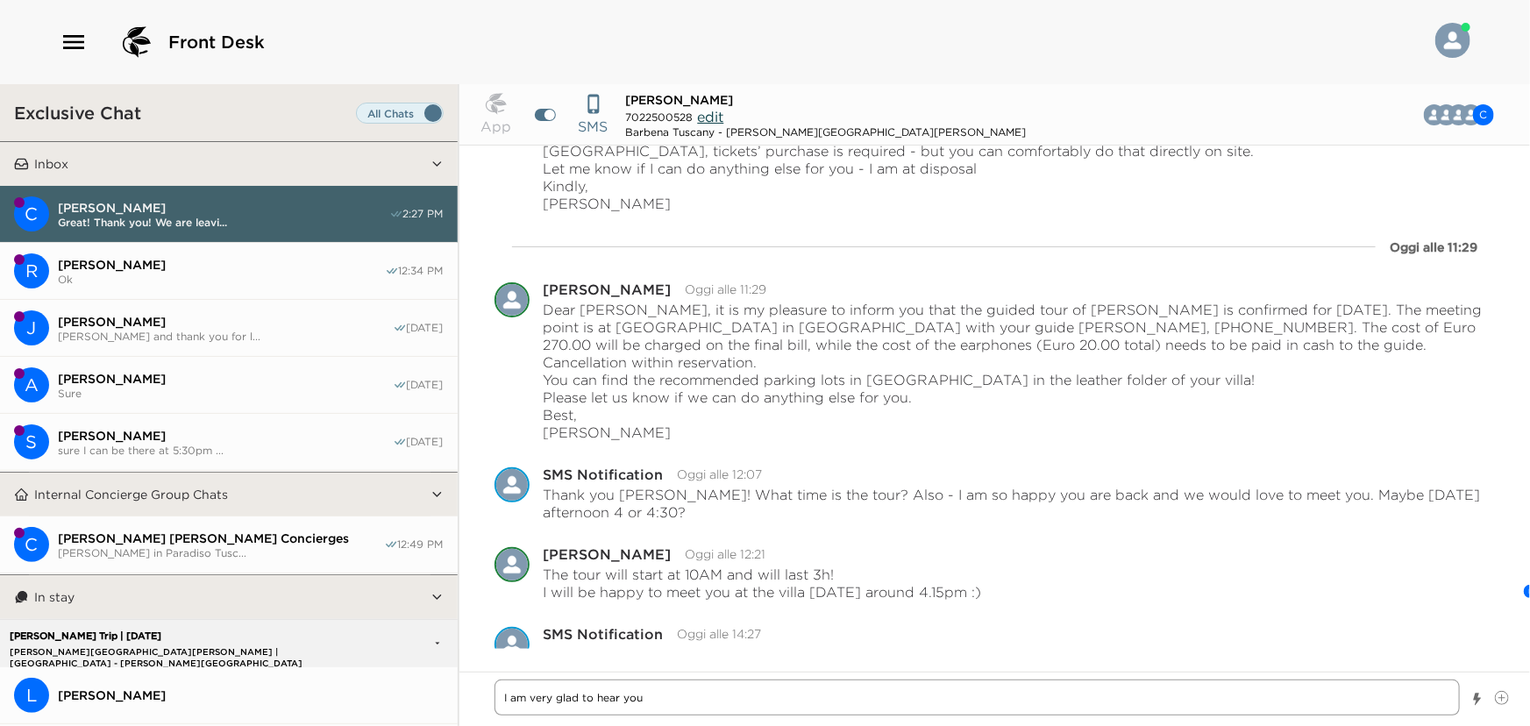
type textarea "x"
type textarea "I am very glad to hear you"
type textarea "x"
type textarea "I am very glad to hear you e"
type textarea "x"
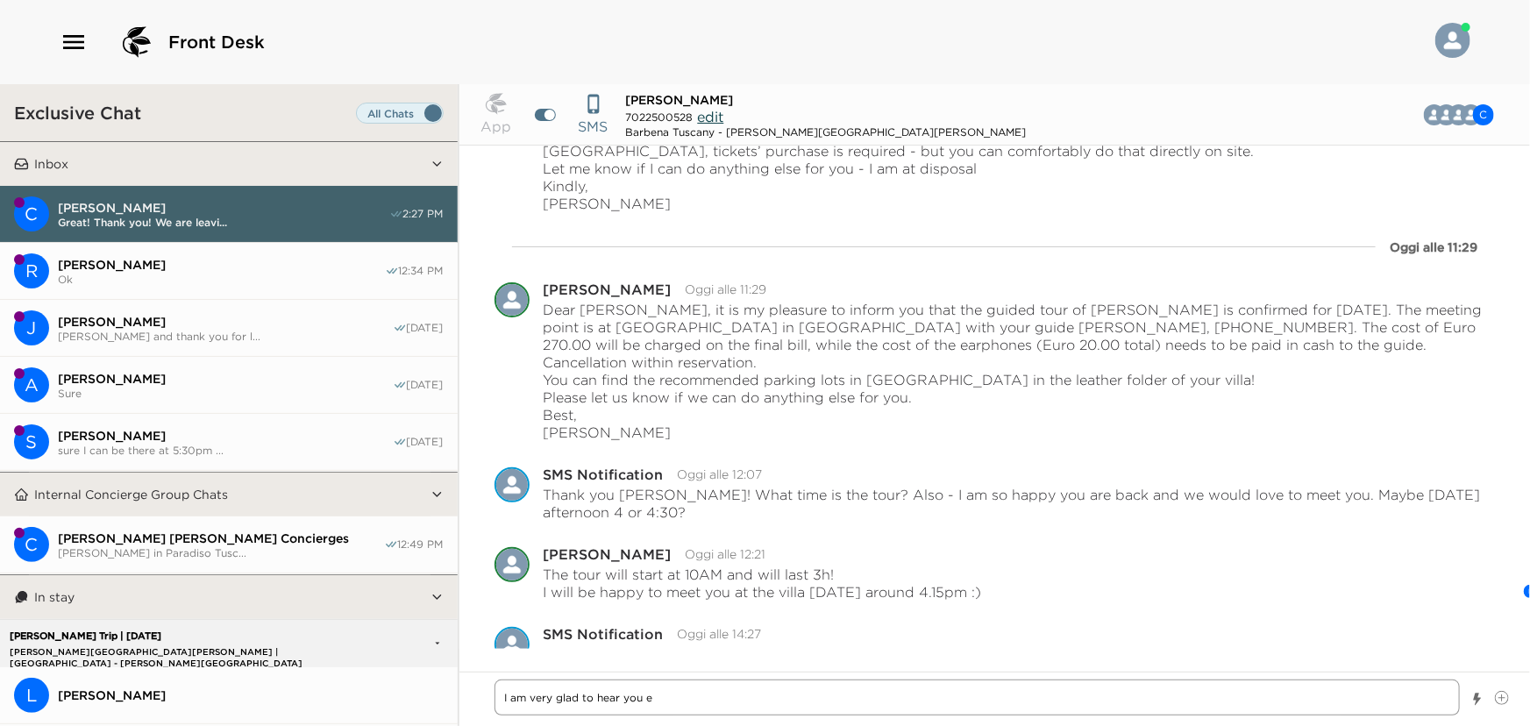
type textarea "I am very glad to hear you en"
type textarea "x"
type textarea "I am very glad to hear you enj"
type textarea "x"
type textarea "I am very glad to hear you enjo"
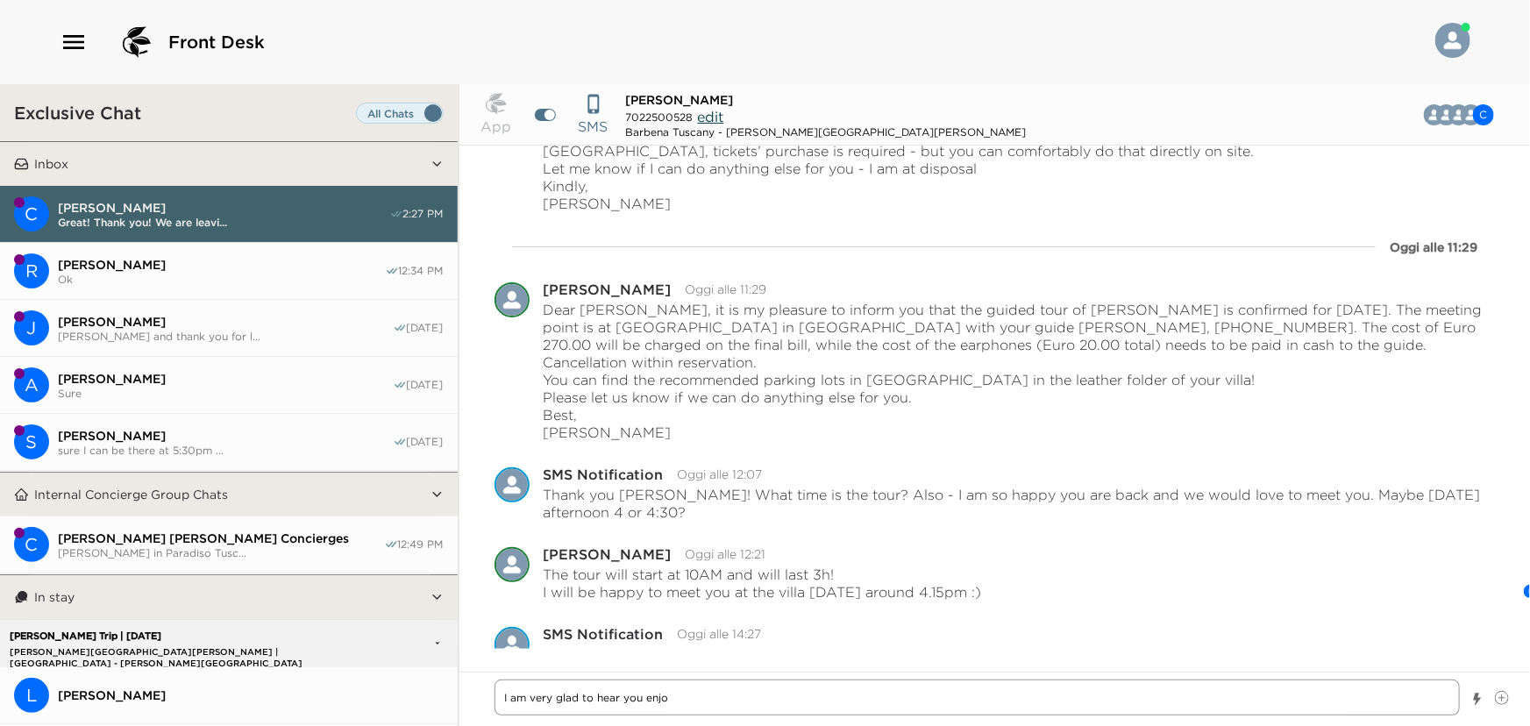
type textarea "x"
type textarea "I am very glad to hear you enjoy"
type textarea "x"
type textarea "I am very glad to hear you enjoye"
type textarea "x"
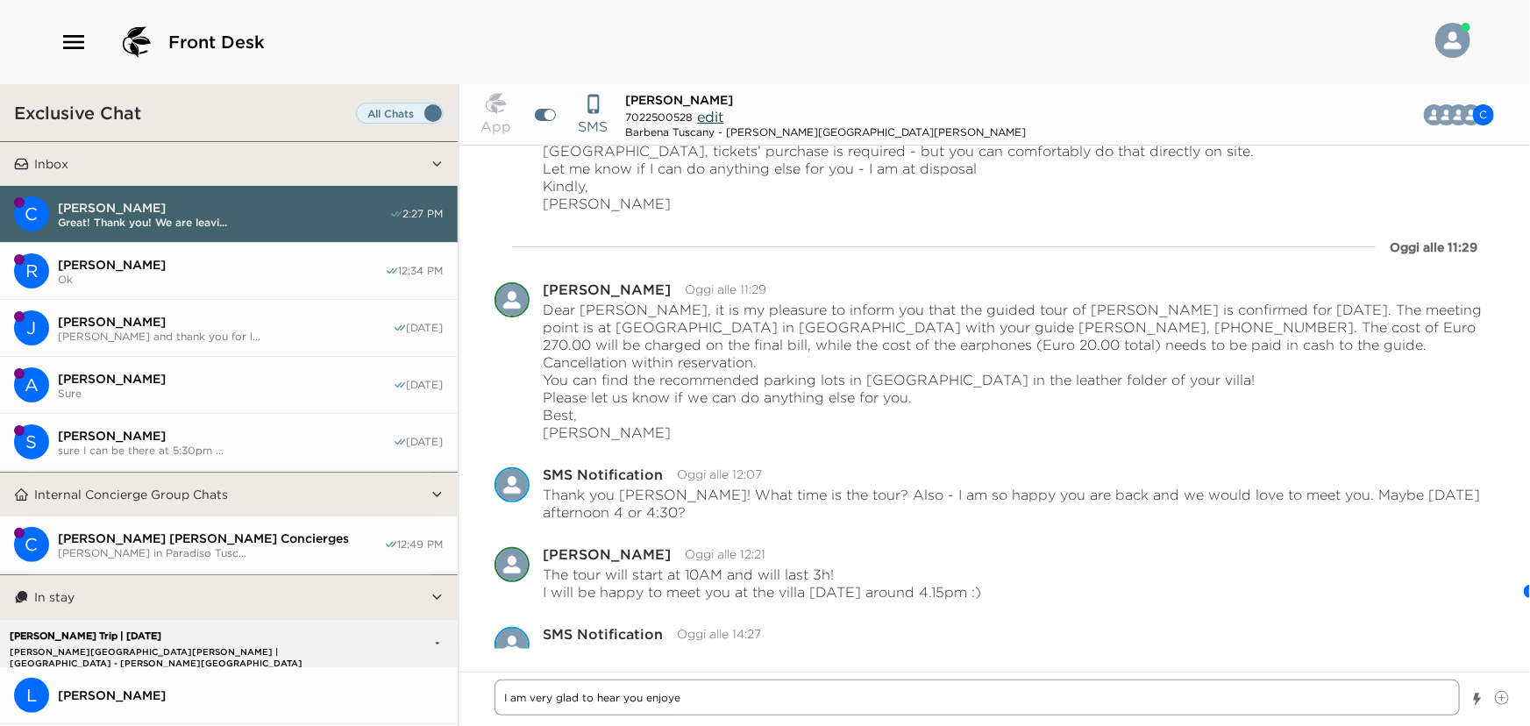
type textarea "I am very glad to hear you enjoyed"
type textarea "x"
type textarea "I am very glad to hear you enjoyed"
type textarea "x"
type textarea "I am very glad to hear you enjoyed C"
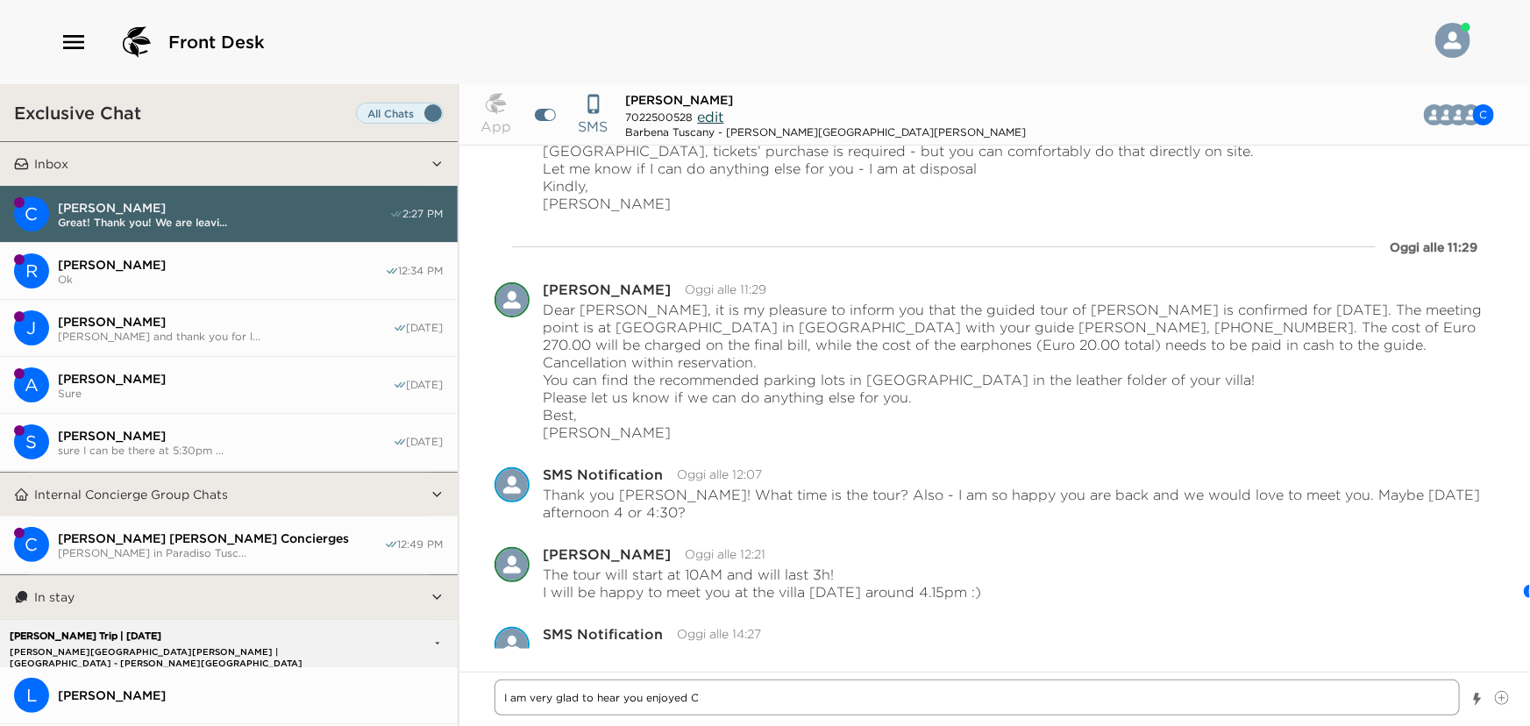
type textarea "x"
type textarea "I am very glad to hear you enjoyed Co"
type textarea "x"
type textarea "I am very glad to hear you enjoyed Col"
type textarea "x"
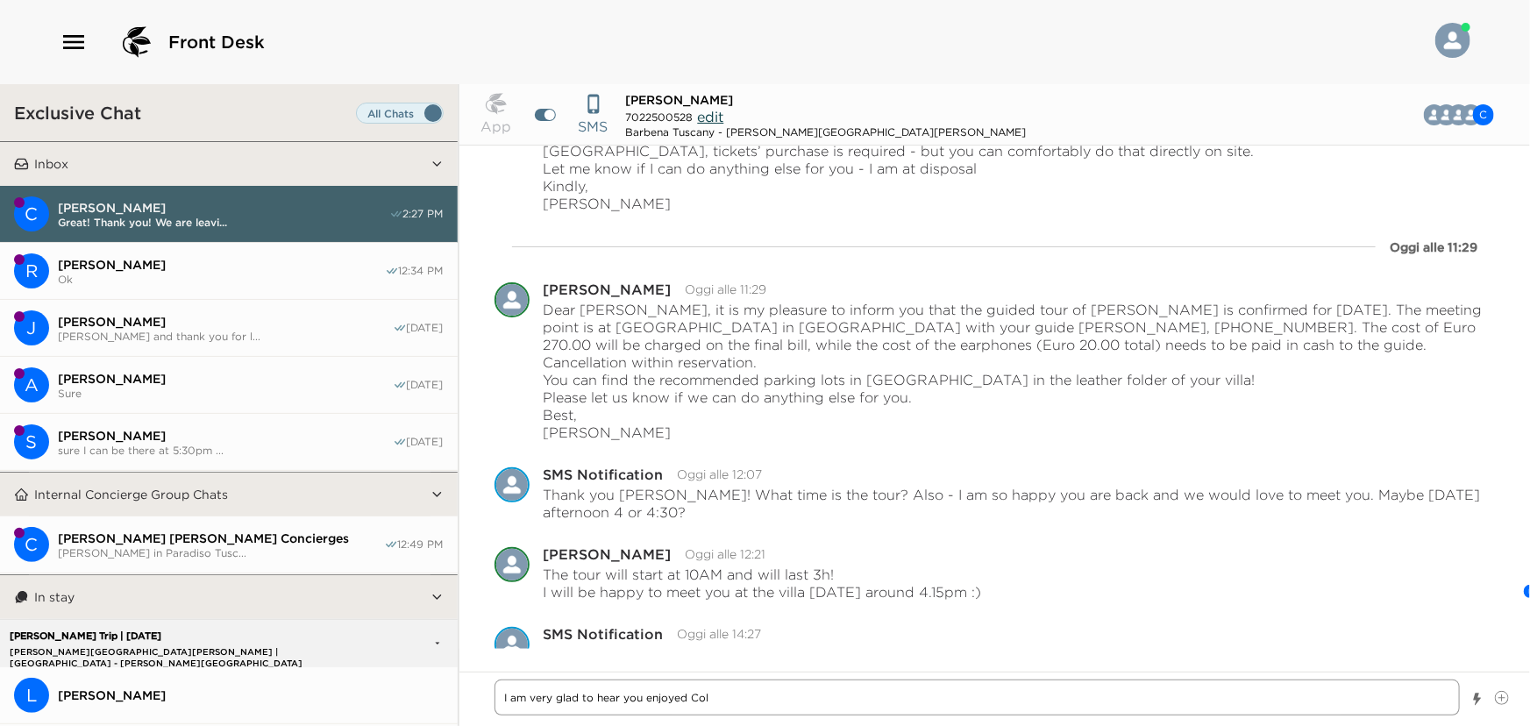
type textarea "I am very glad to hear you enjoyed Coll"
type textarea "x"
type textarea "I am very glad to hear you enjoyed [PERSON_NAME]"
type textarea "x"
type textarea "I am very glad to hear you enjoyed [PERSON_NAME]"
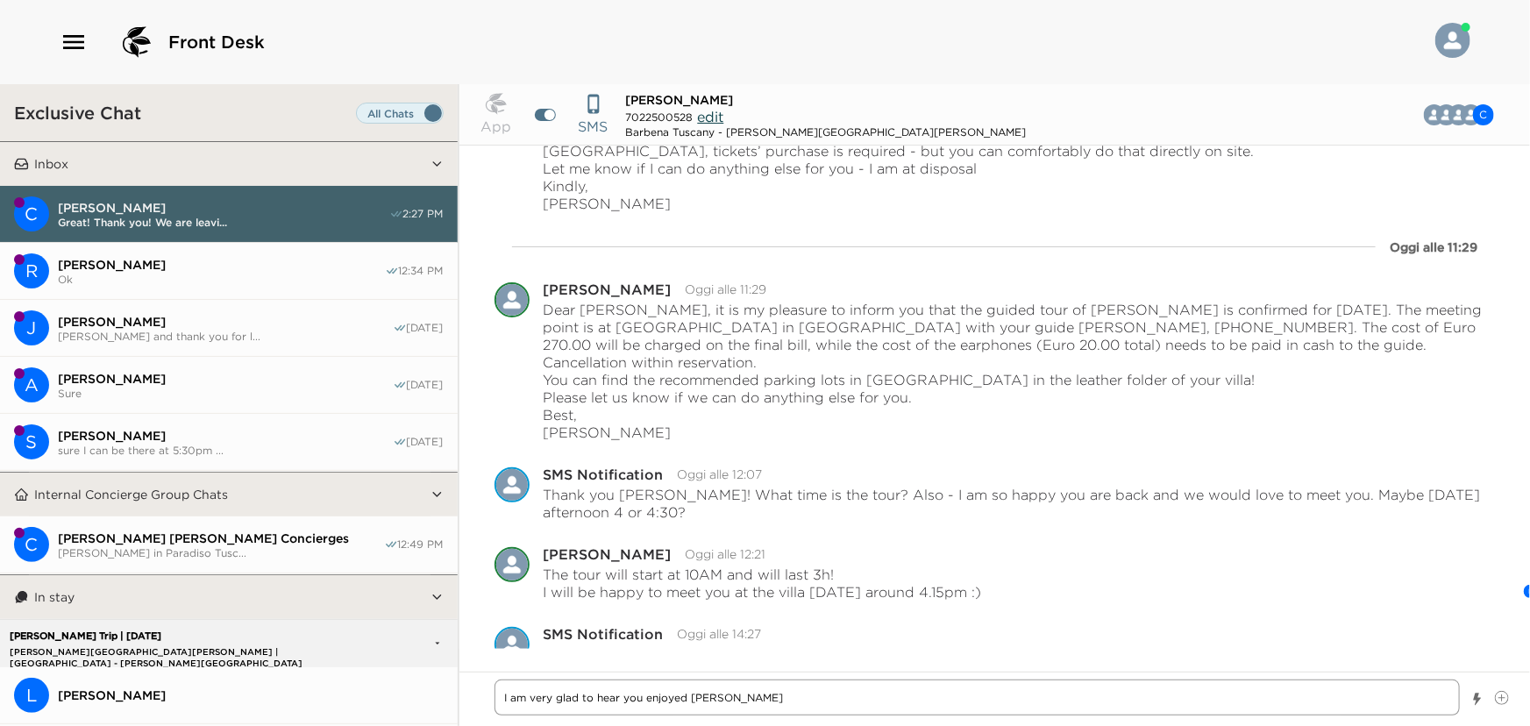
type textarea "x"
type textarea "I am very glad to hear you enjoyed Colle B"
type textarea "x"
type textarea "I am very glad to hear you enjoyed Colle Be"
type textarea "x"
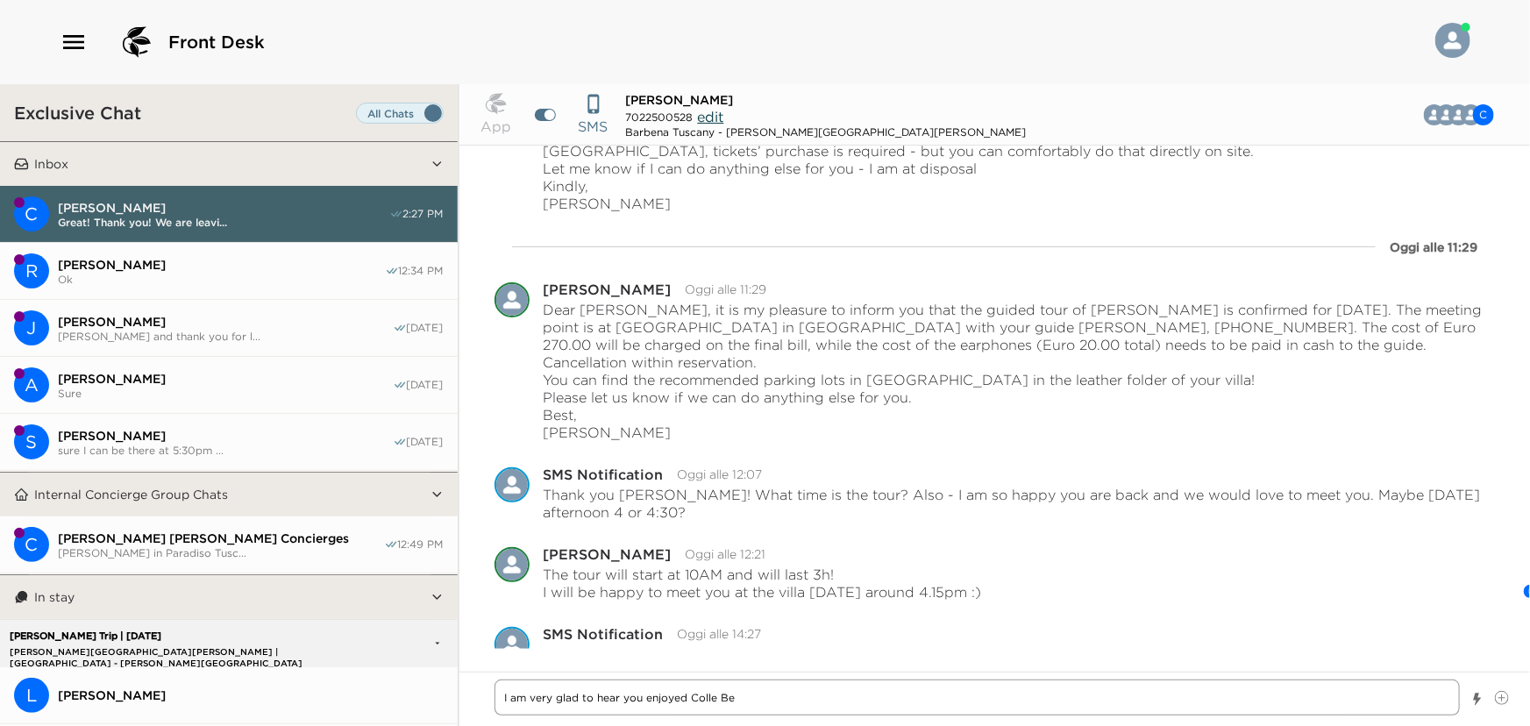
type textarea "I am very glad to hear you enjoyed Colle Ber"
type textarea "x"
type textarea "I am very glad to hear you enjoyed [PERSON_NAME]"
type textarea "x"
type textarea "I am very glad to hear you enjoyed Colle Beret"
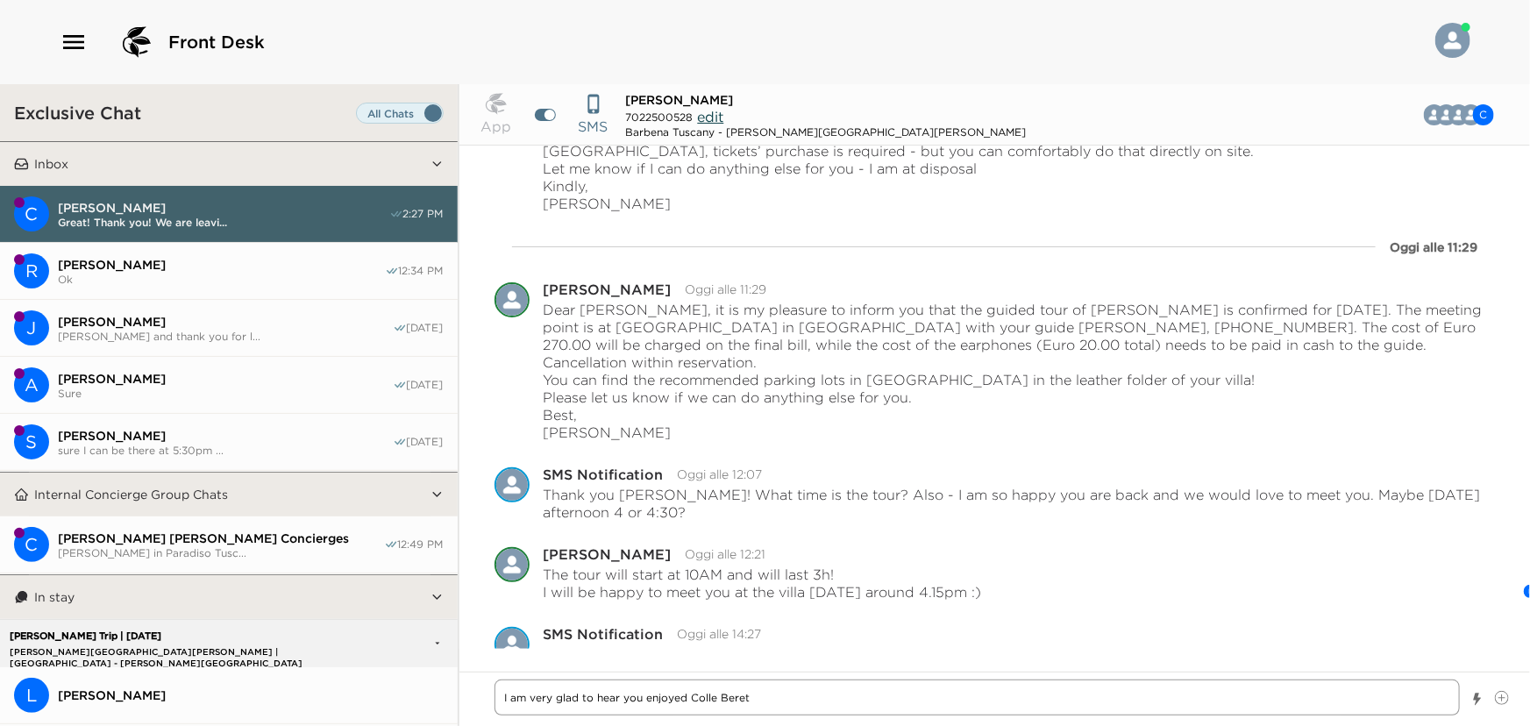
type textarea "x"
type textarea "I am very glad to hear you enjoyed [PERSON_NAME]"
type textarea "x"
type textarea "I am very glad to hear you enjoyed [PERSON_NAME],"
type textarea "x"
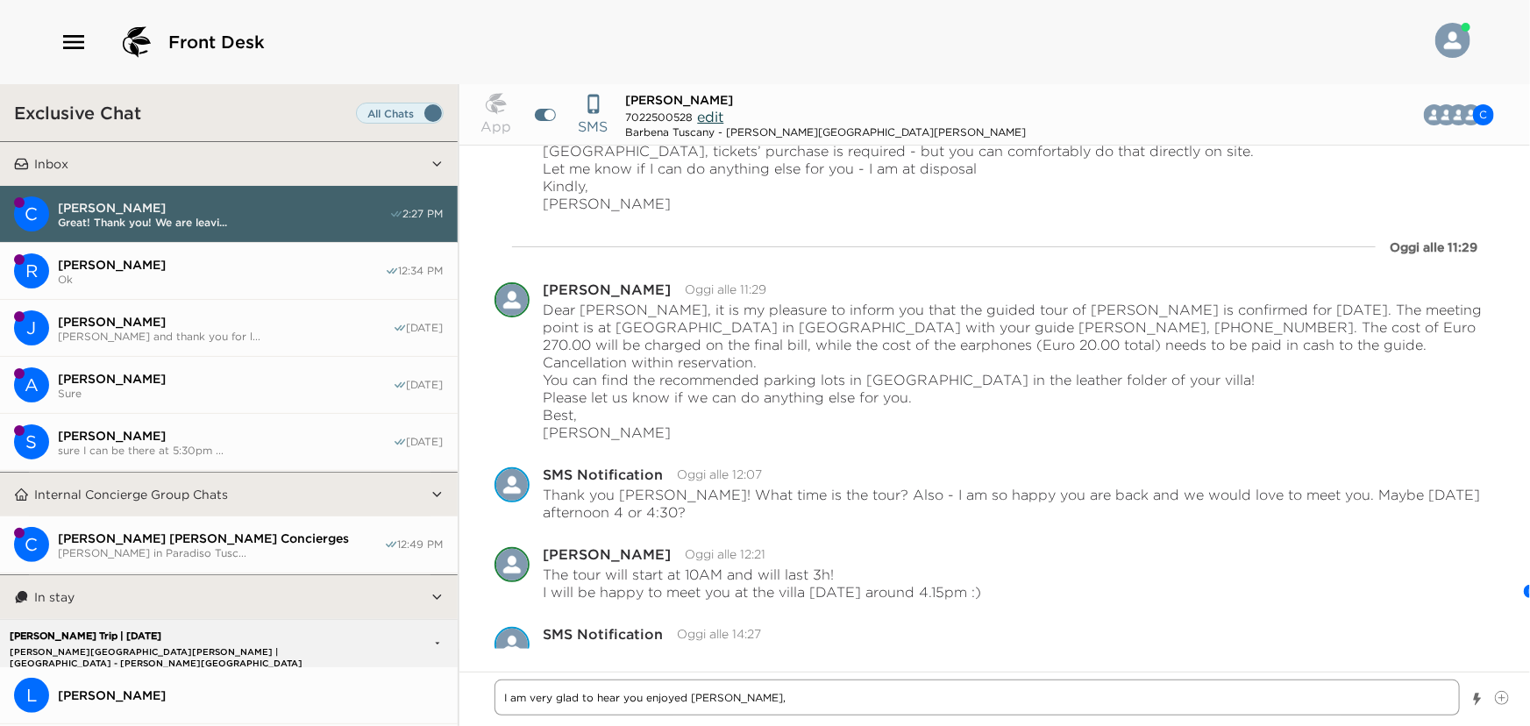
type textarea "I am very glad to hear you enjoyed [PERSON_NAME],"
type textarea "x"
type textarea "I am very glad to hear you enjoyed [PERSON_NAME], i"
type textarea "x"
type textarea "I am very glad to hear you enjoyed [PERSON_NAME], it"
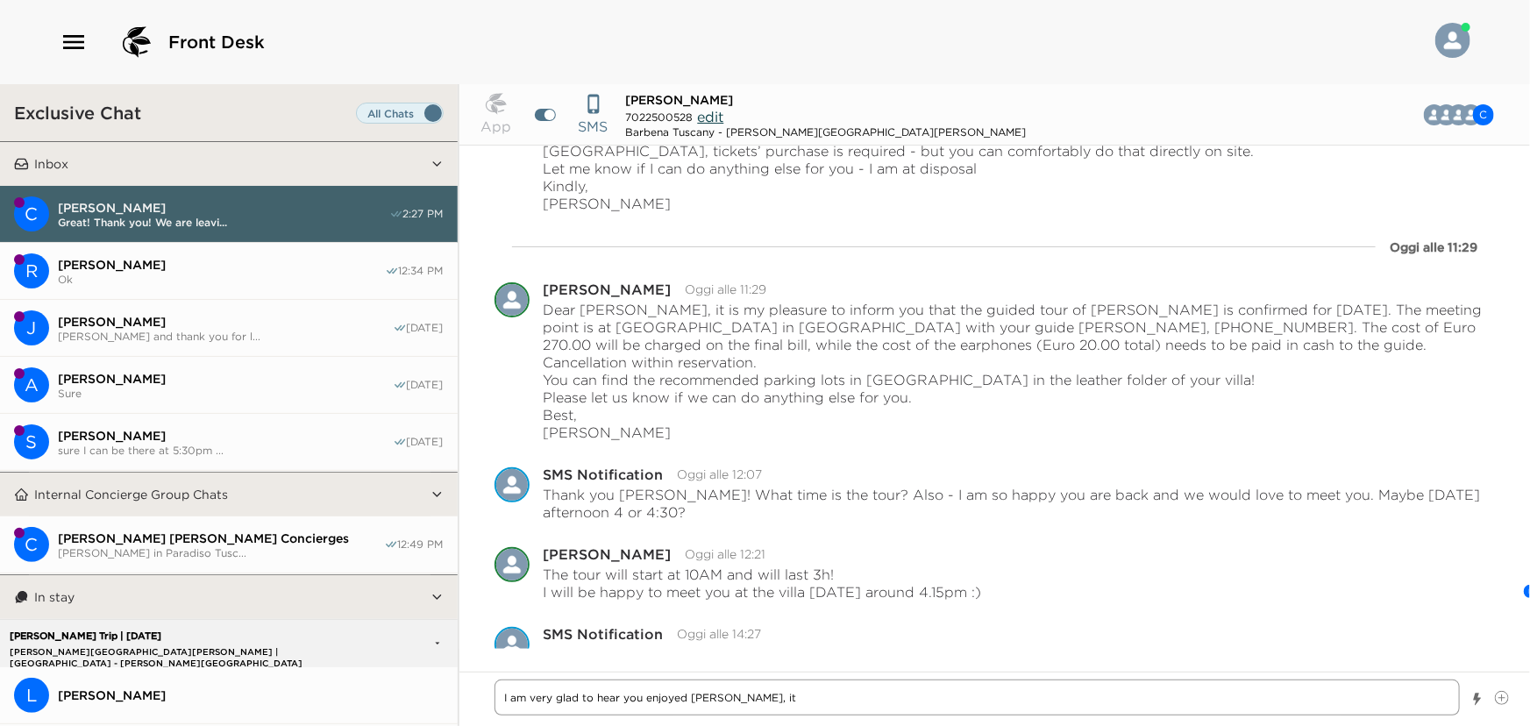
type textarea "x"
type textarea "I am very glad to hear you enjoyed [PERSON_NAME], it"
type textarea "x"
type textarea "I am very glad to hear you enjoyed [PERSON_NAME], it i"
type textarea "x"
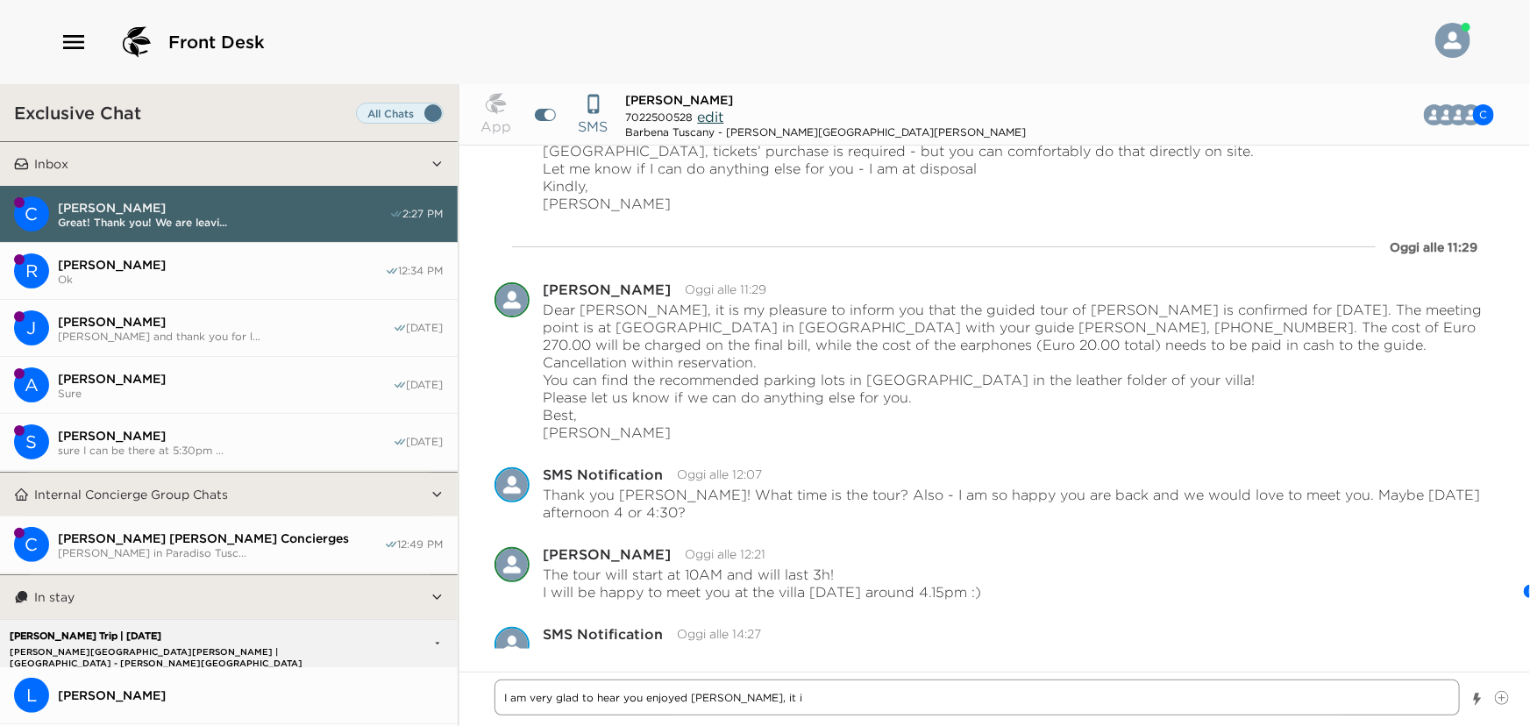
type textarea "I am very glad to hear you enjoyed Colle Bereto, it is"
type textarea "x"
type textarea "I am very glad to hear you enjoyed Colle Bereto, it is"
type textarea "x"
type textarea "I am very glad to hear you enjoyed Colle Bereto, it is m"
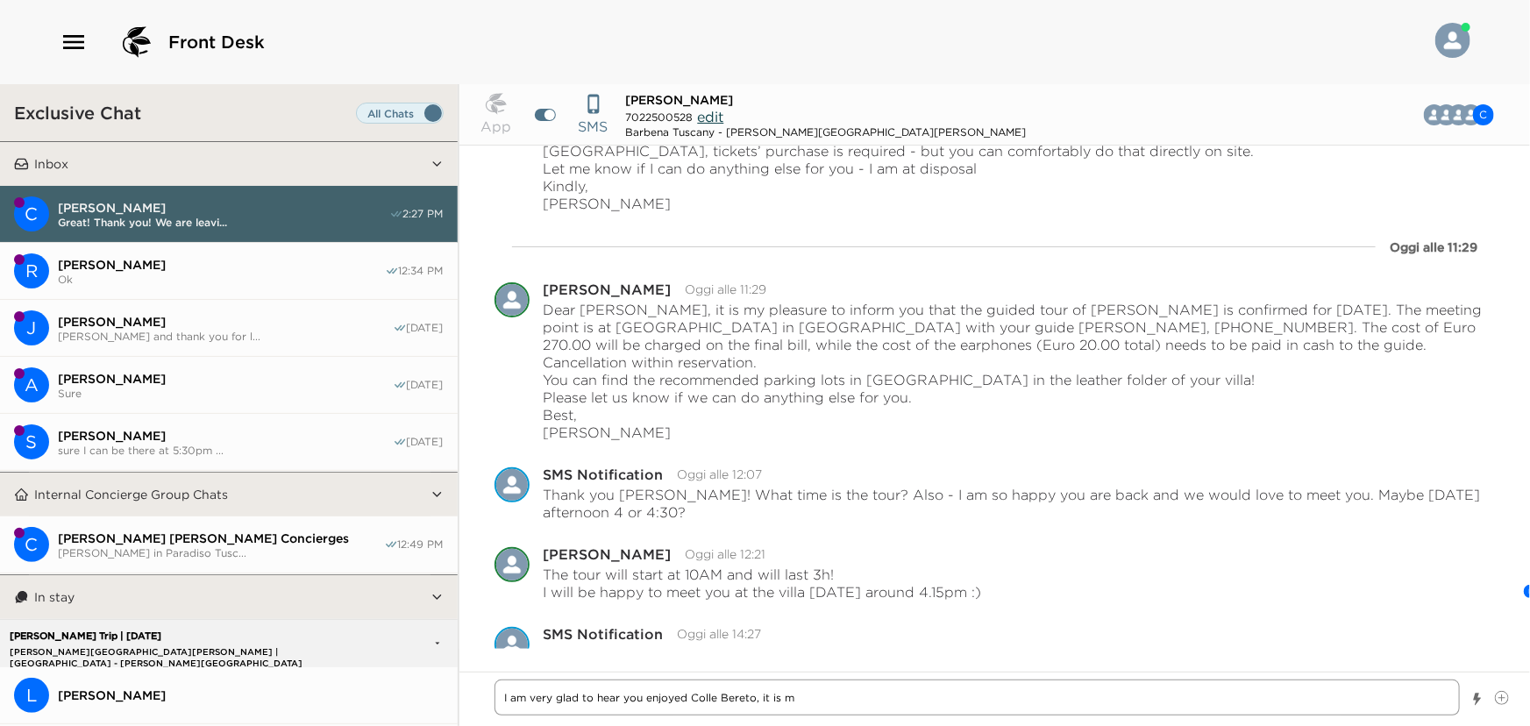
type textarea "x"
type textarea "I am very glad to hear you enjoyed Colle Bereto, it is my"
type textarea "x"
type textarea "I am very glad to hear you enjoyed Colle Bereto, it is my"
type textarea "x"
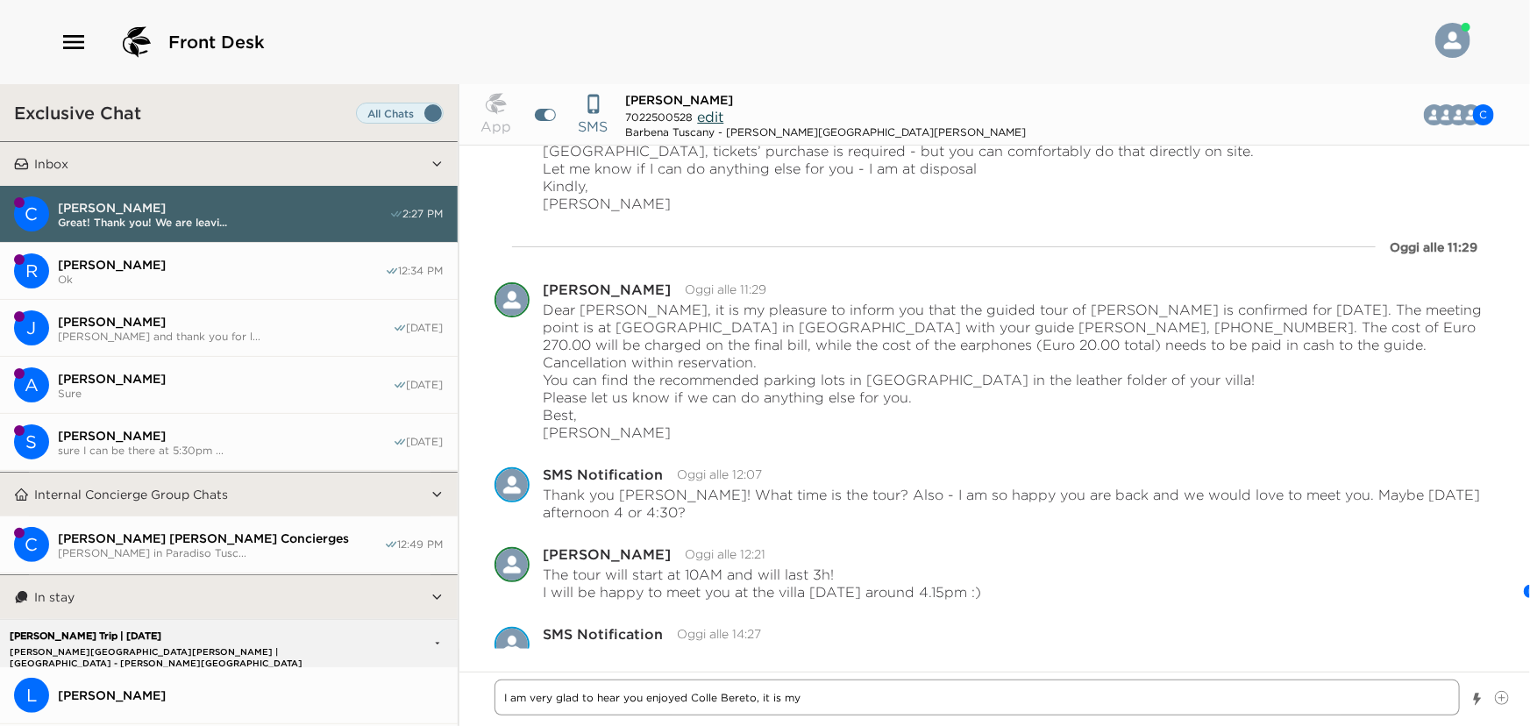
type textarea "I am very glad to hear you enjoyed Colle Bereto, it is my p"
type textarea "x"
type textarea "I am very glad to hear you enjoyed Colle Bereto, it is my"
type textarea "x"
type textarea "I am very glad to hear you enjoyed Colle Bereto, it is my f"
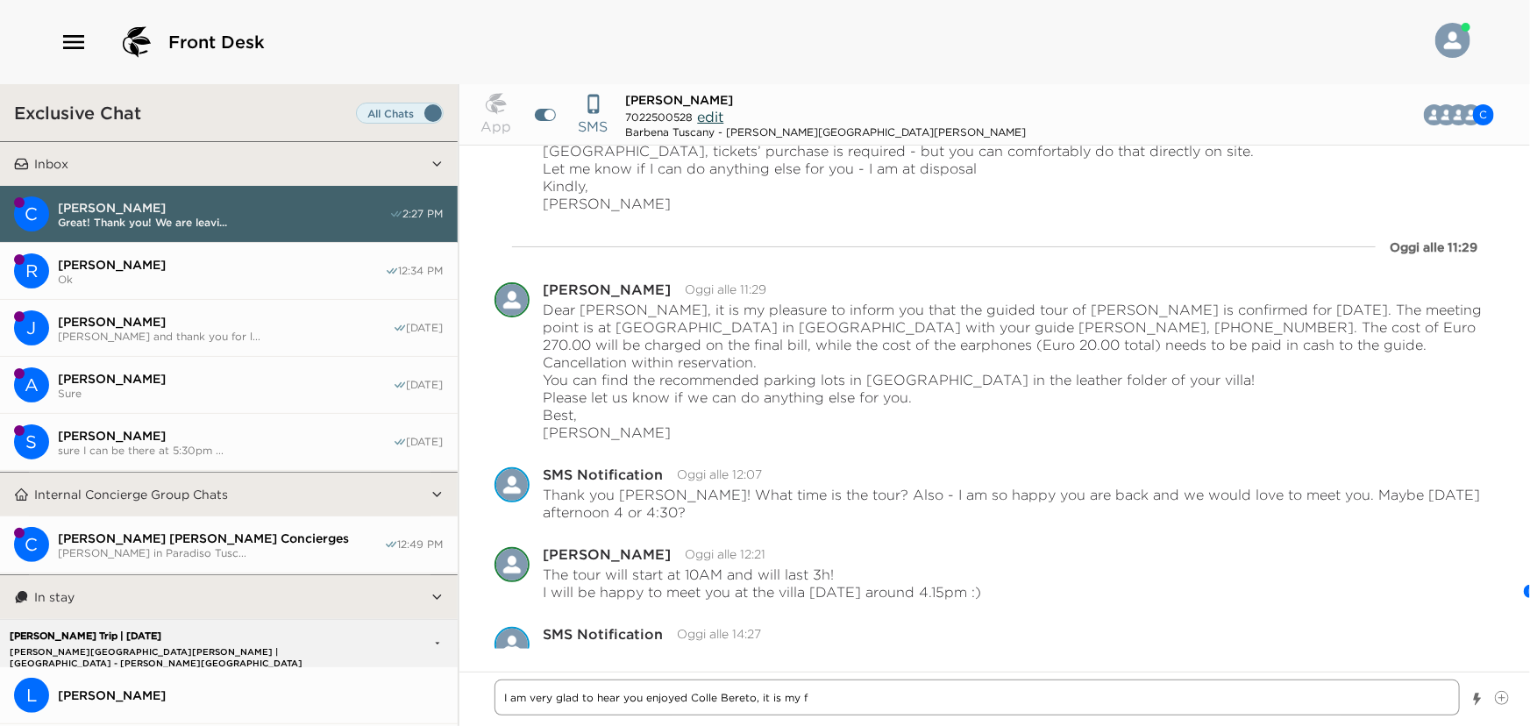
type textarea "x"
type textarea "I am very glad to hear you enjoyed Colle Bereto, it is my fa"
type textarea "x"
type textarea "I am very glad to hear you enjoyed [PERSON_NAME], it is my fav"
type textarea "x"
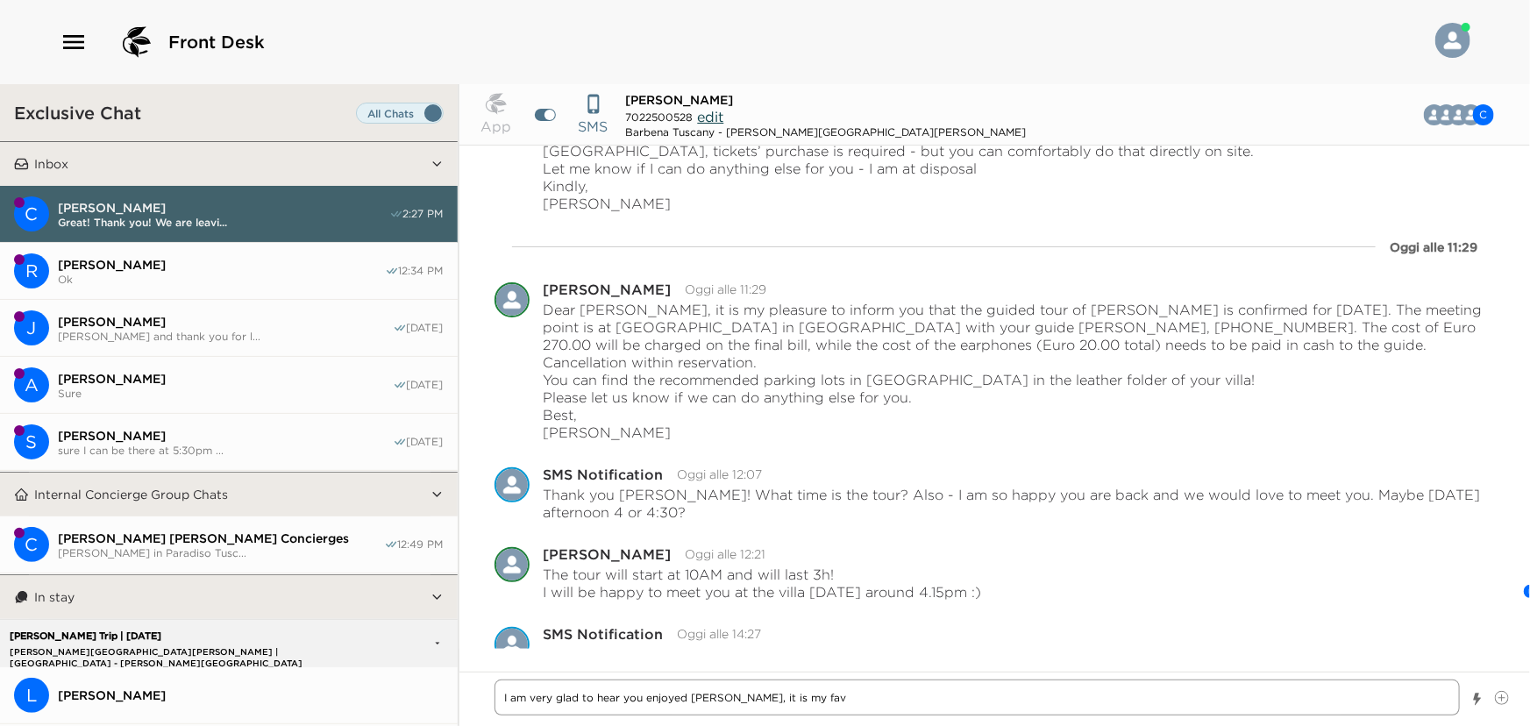
type textarea "I am very glad to hear you enjoyed Colle Bereto, it is my favo"
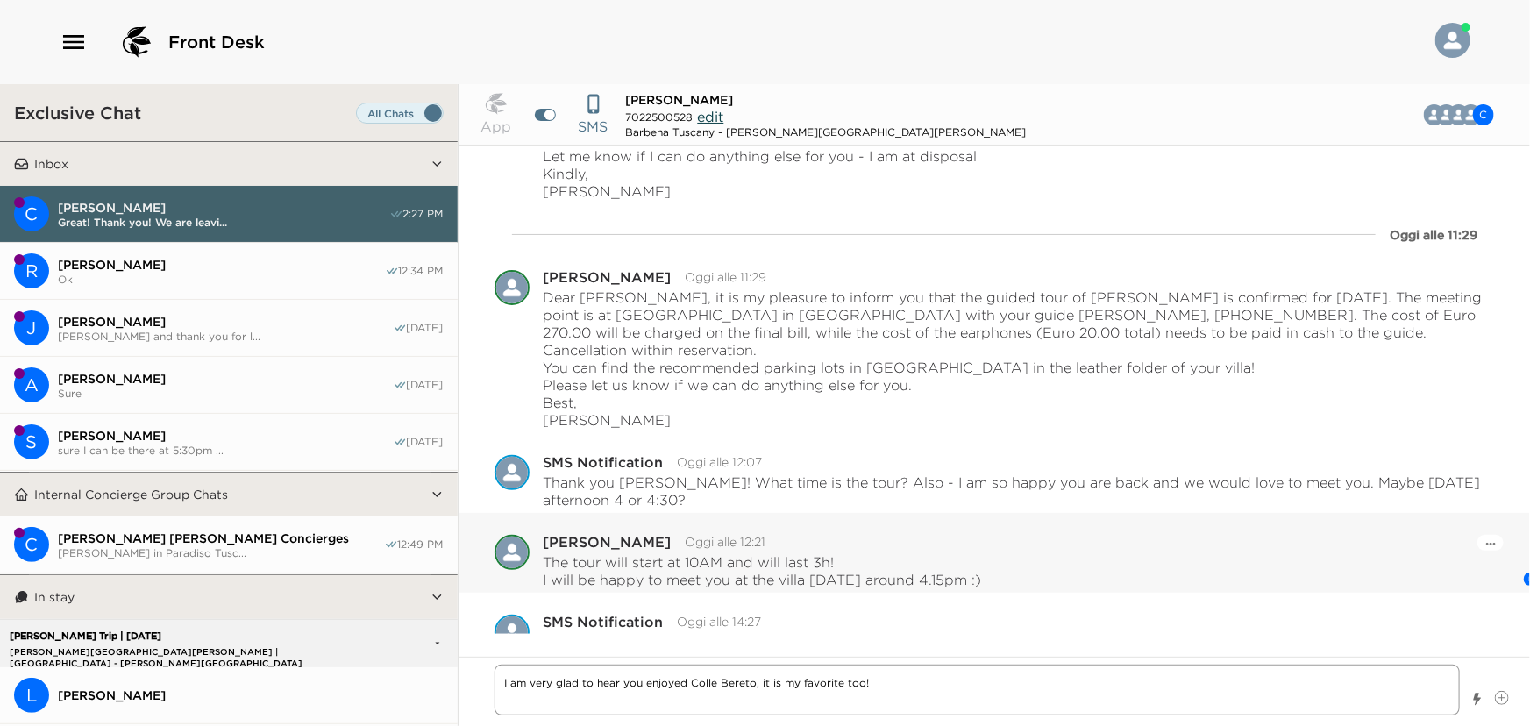
scroll to position [1737, 0]
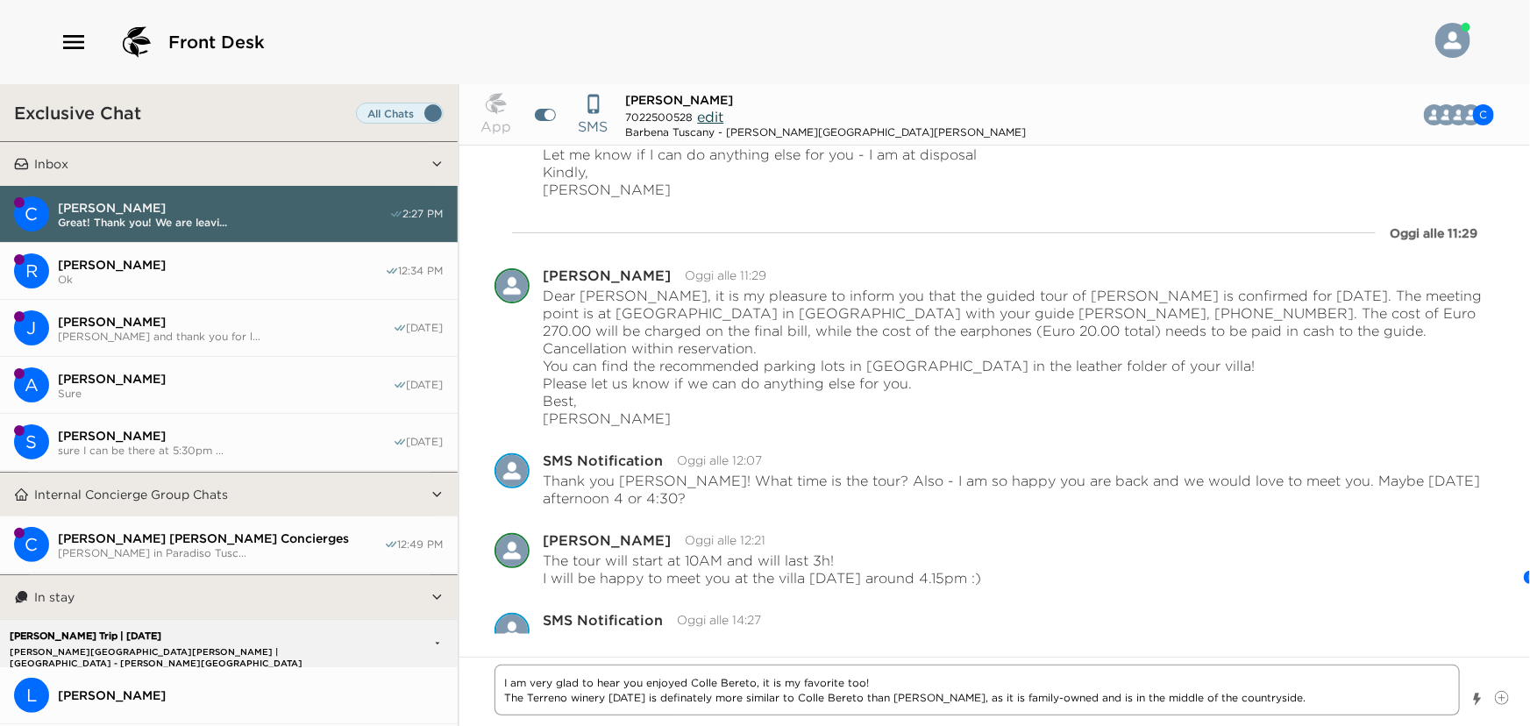
drag, startPoint x: 1445, startPoint y: 516, endPoint x: 1330, endPoint y: 703, distance: 219.2
click at [1330, 703] on textarea "I am very glad to hear you enjoyed Colle Bereto, it is my favorite too! The Ter…" at bounding box center [977, 689] width 966 height 51
click at [1297, 689] on textarea "I am very glad to hear you enjoyed Colle Bereto, it is my favorite too! The Ter…" at bounding box center [977, 689] width 966 height 51
click at [1289, 694] on textarea "I am very glad to hear you enjoyed Colle Bereto, it is my favorite too! The Ter…" at bounding box center [977, 689] width 966 height 51
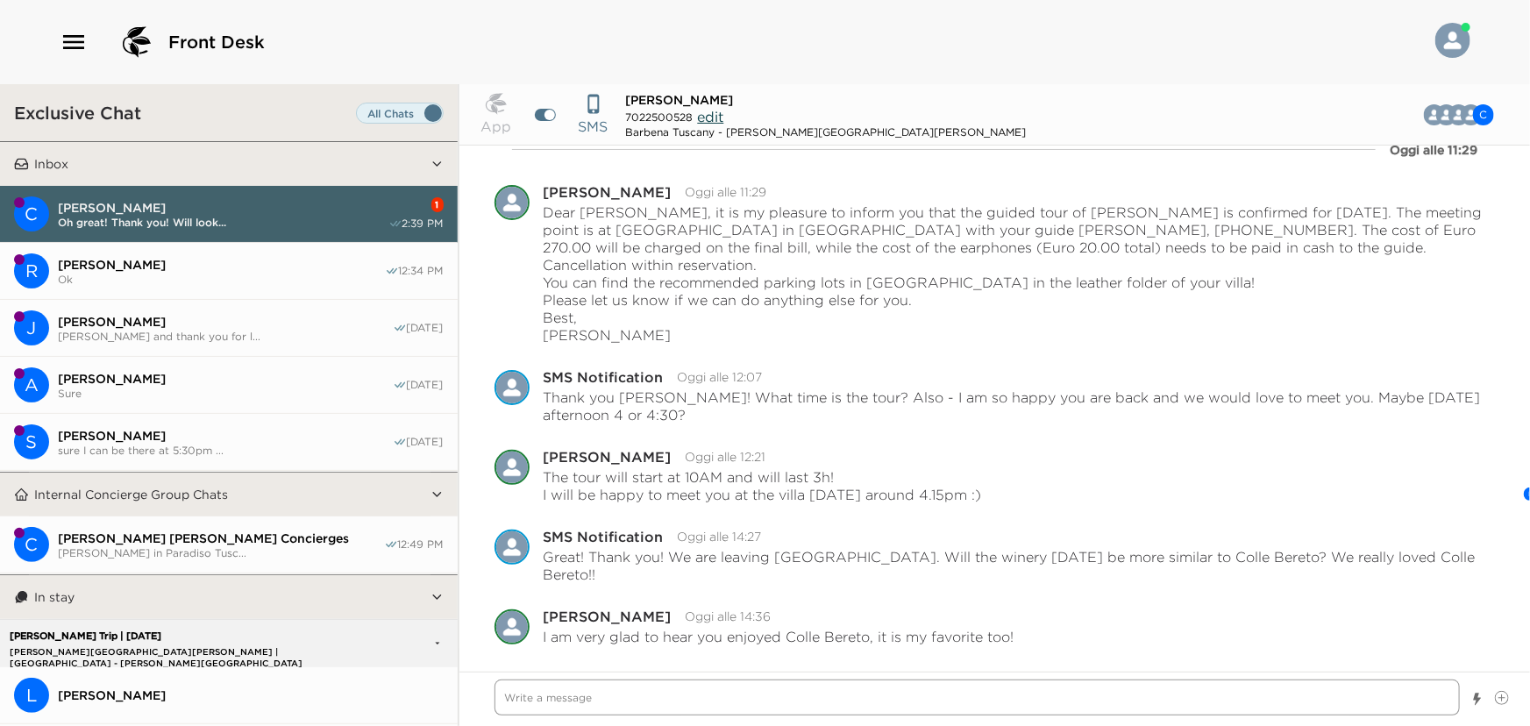
scroll to position [1883, 0]
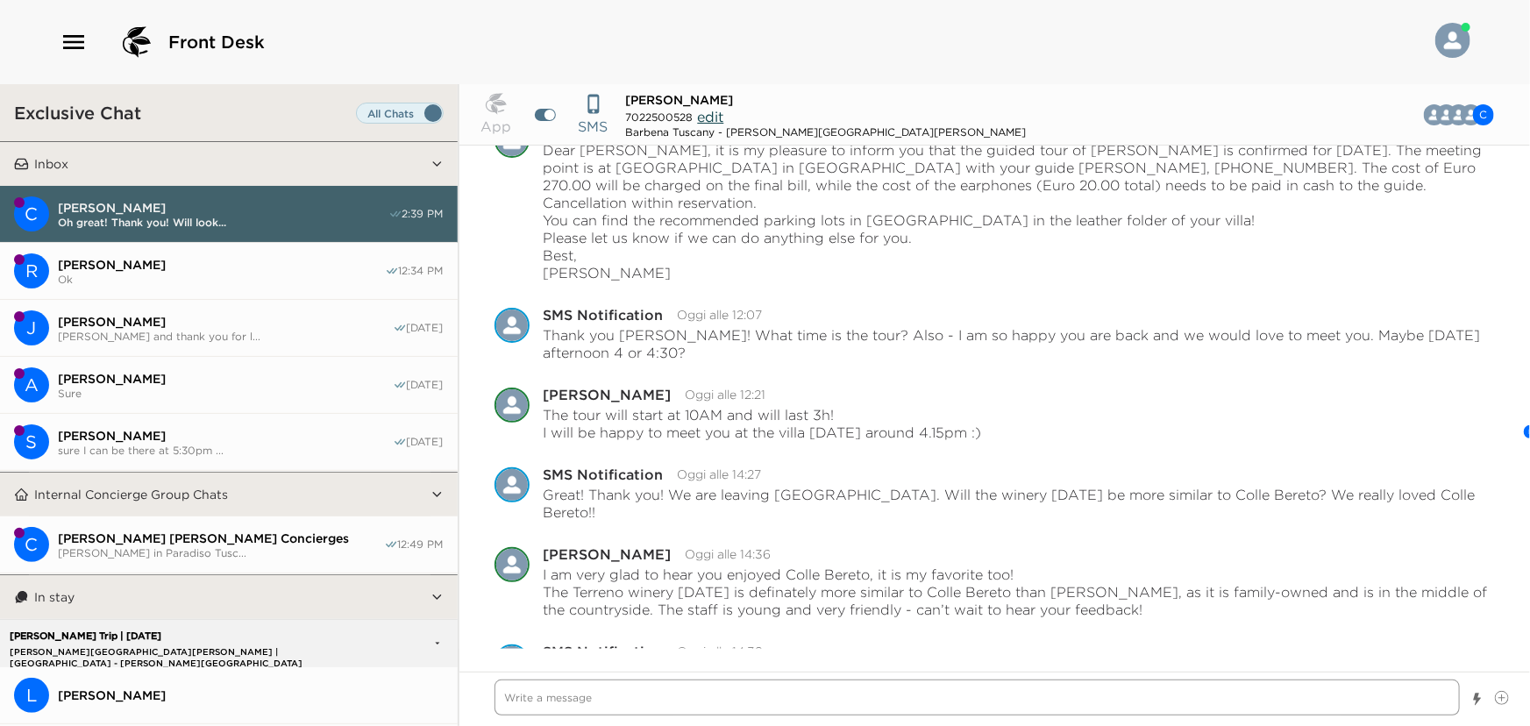
click at [752, 692] on textarea "Write a message" at bounding box center [977, 697] width 966 height 36
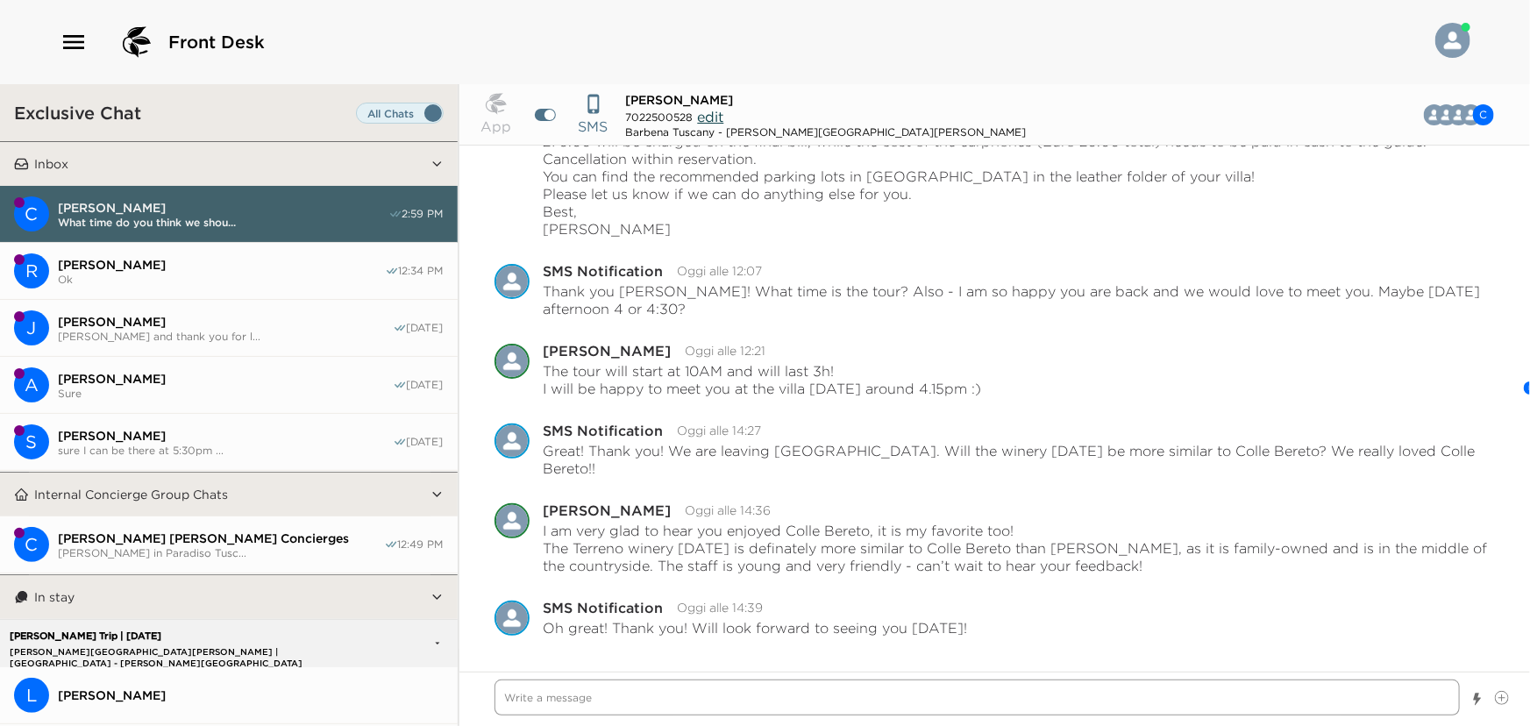
click at [1369, 693] on textarea "Write a message" at bounding box center [977, 697] width 966 height 36
